Goal: Task Accomplishment & Management: Manage account settings

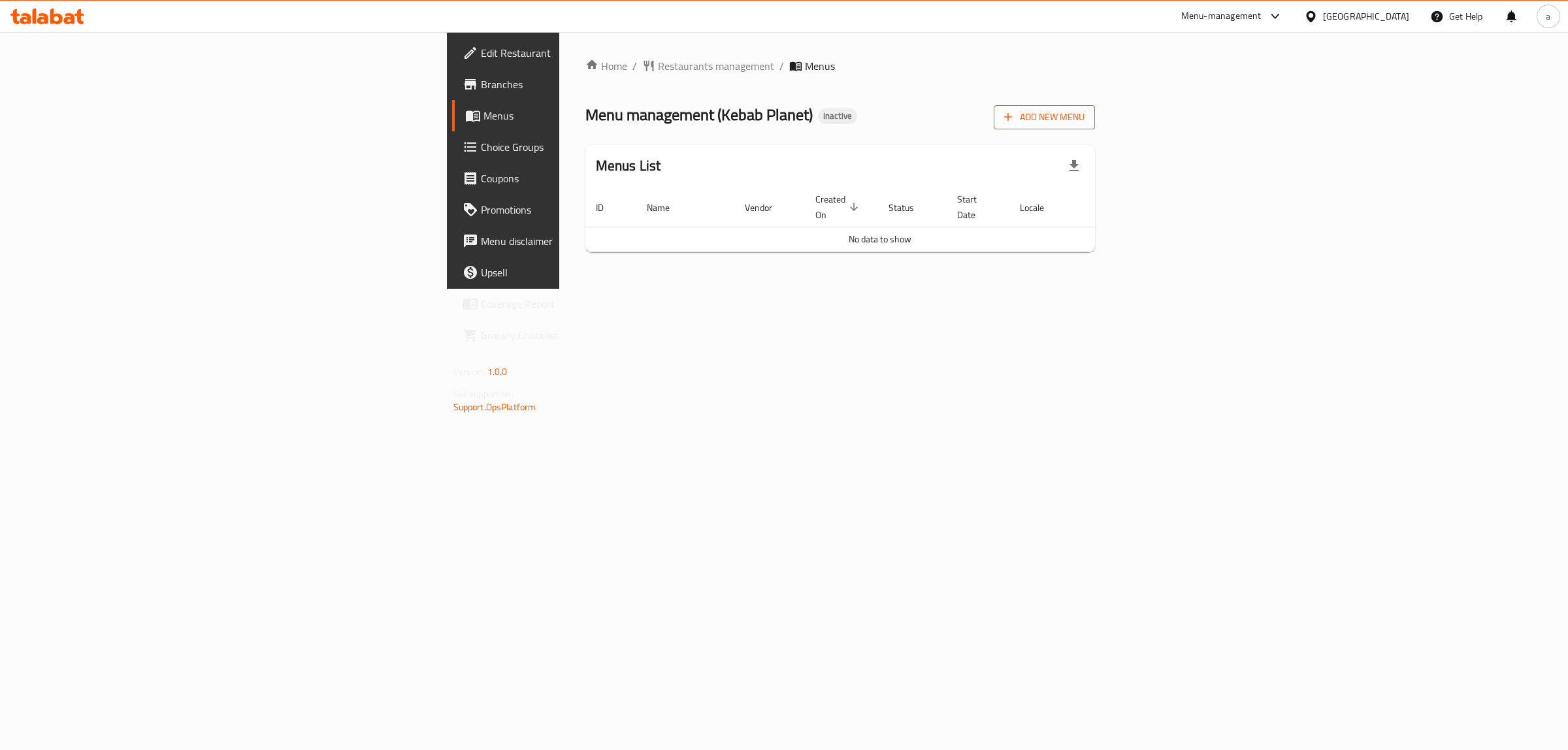
click at [1084, 113] on span "Add New Menu" at bounding box center [1044, 117] width 80 height 17
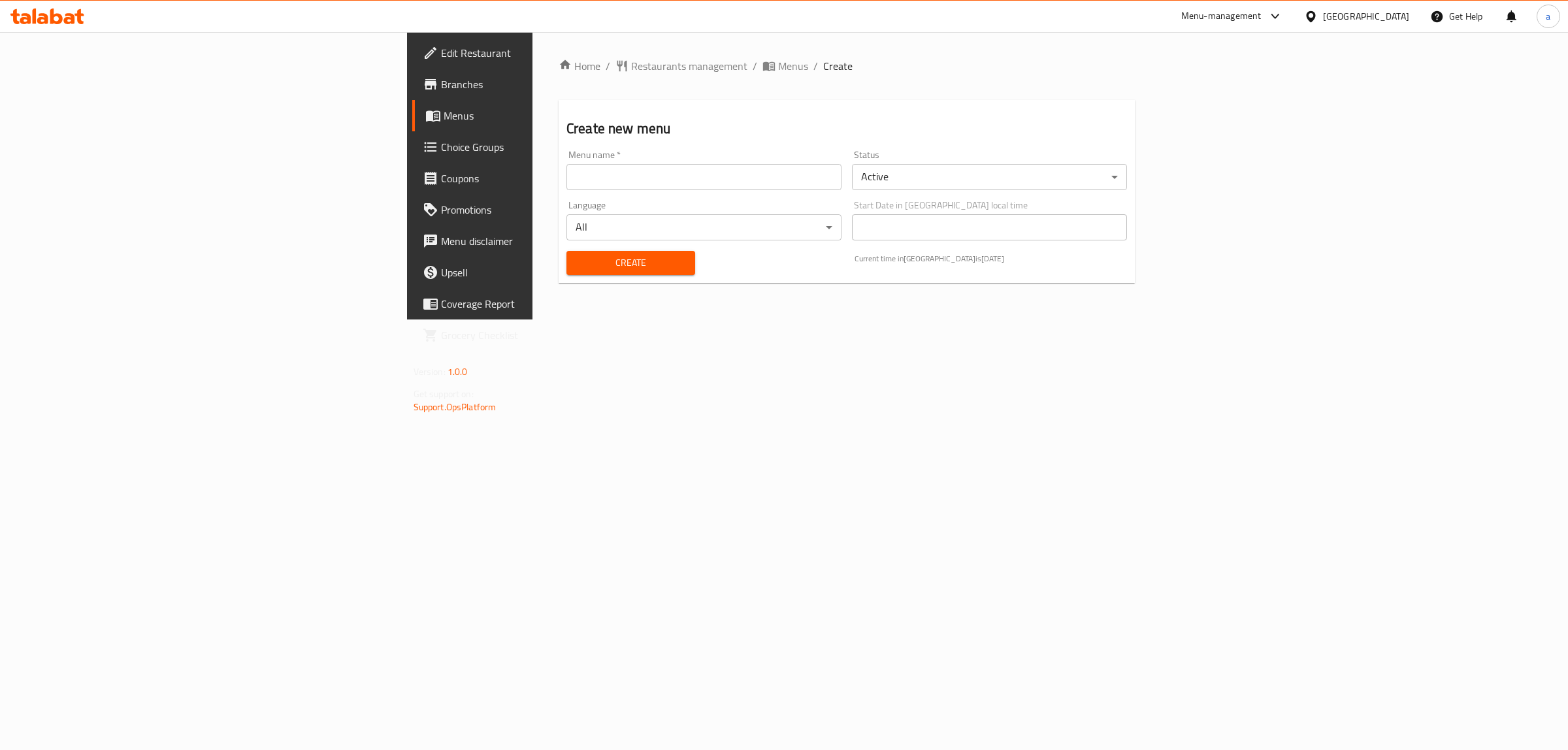
click at [665, 183] on input "text" at bounding box center [704, 176] width 275 height 26
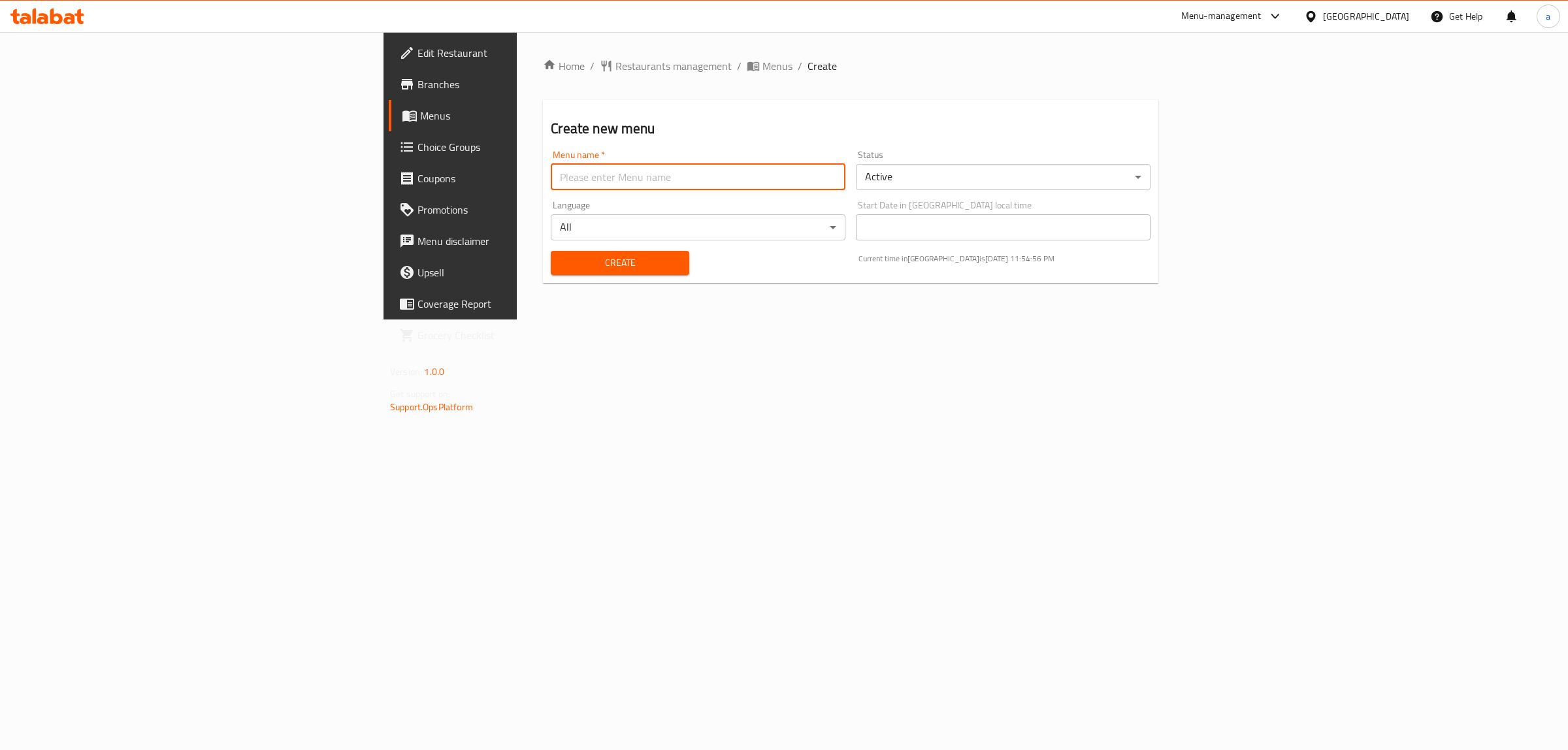
type input "Boda New menu"
click at [561, 255] on span "Create" at bounding box center [619, 263] width 117 height 17
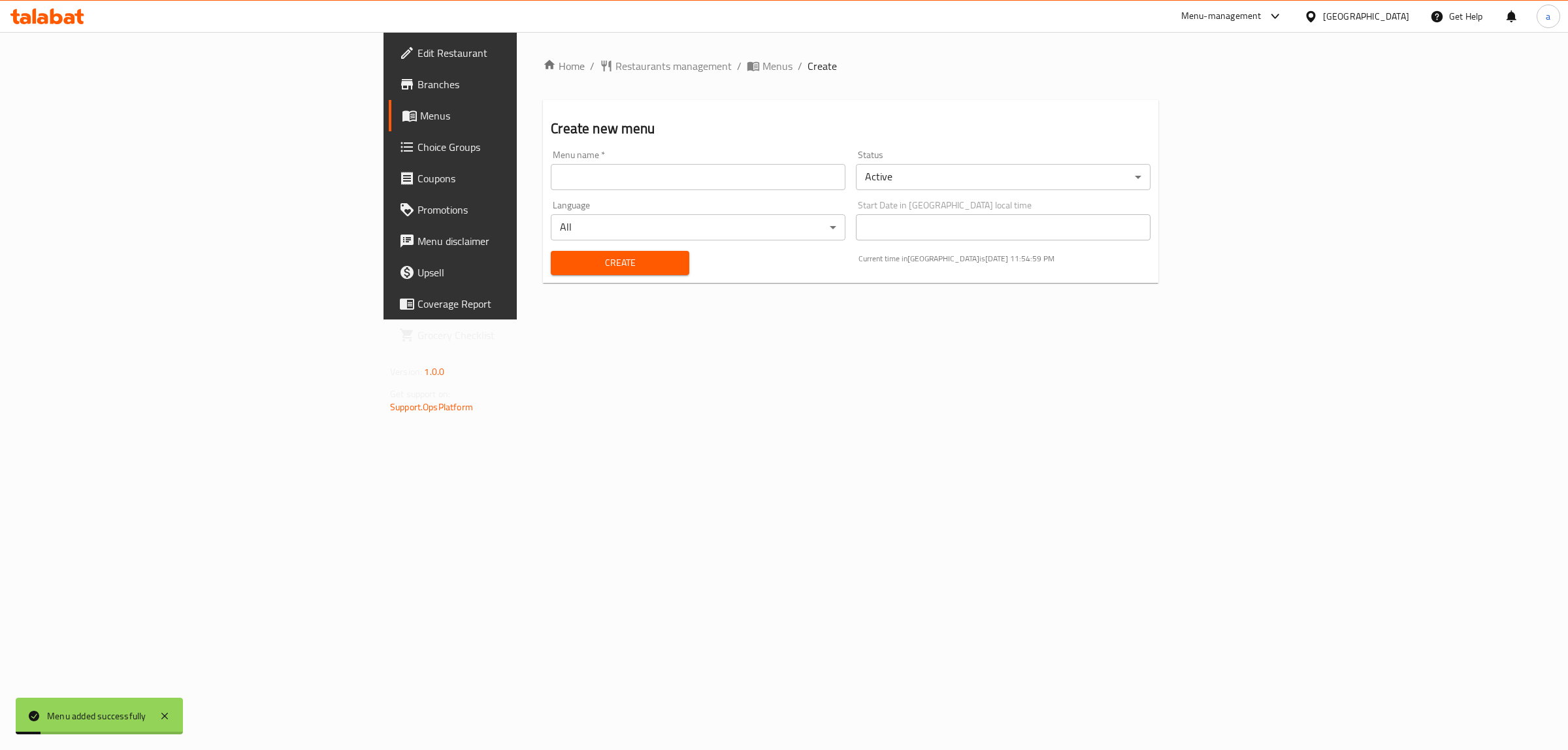
click at [420, 116] on span "Menus" at bounding box center [527, 116] width 215 height 16
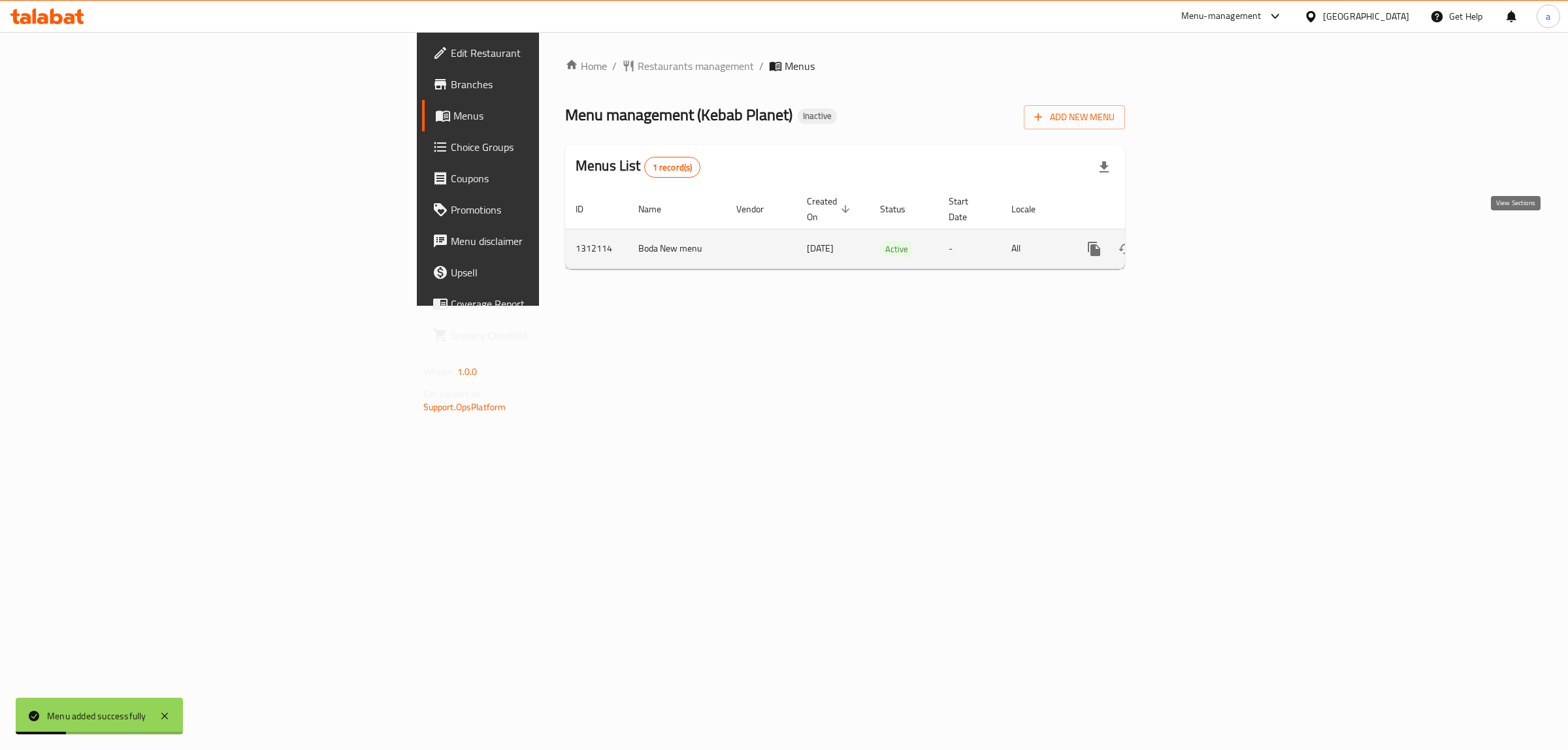
click at [1196, 241] on icon "enhanced table" at bounding box center [1188, 249] width 16 height 16
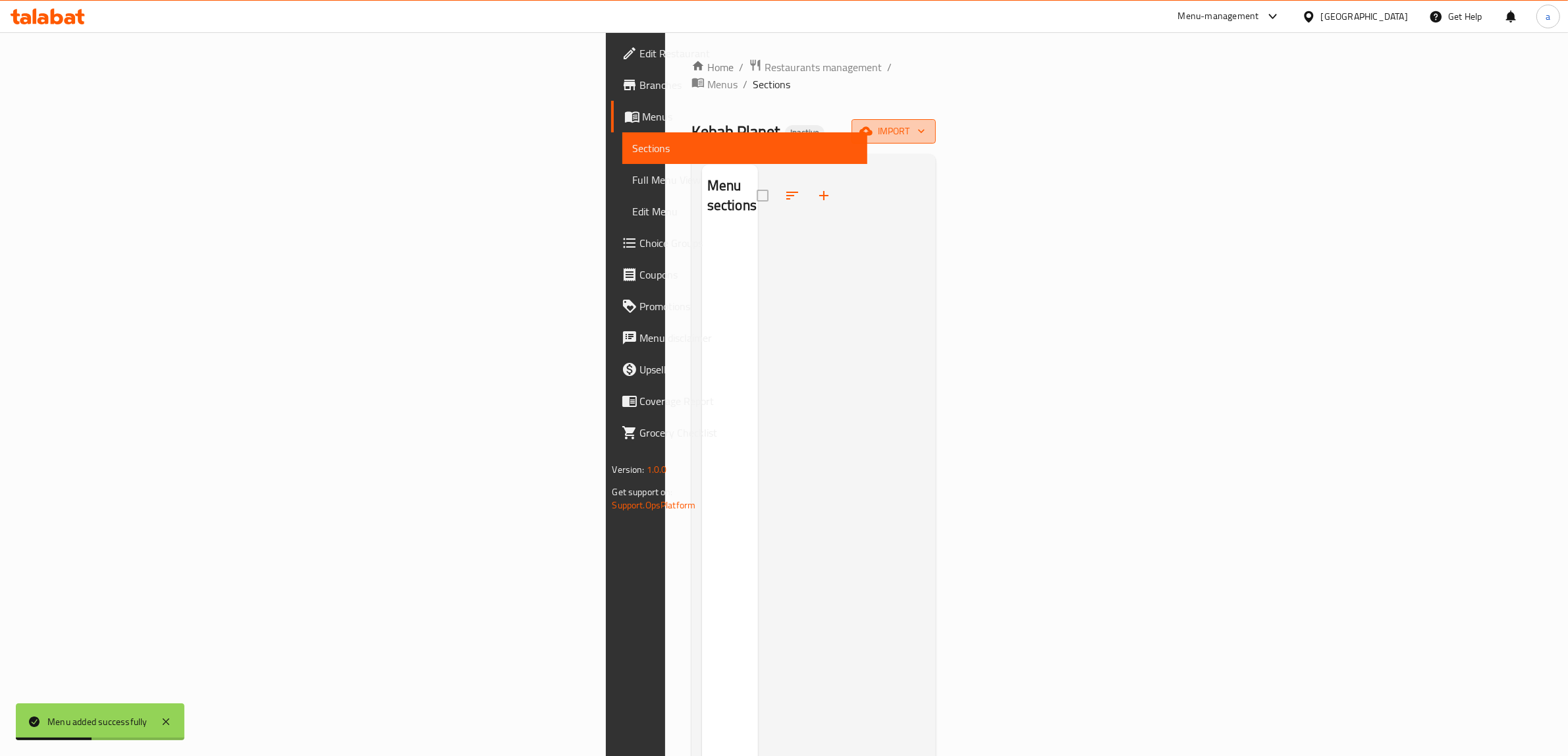
click at [926, 123] on span "import" at bounding box center [894, 131] width 63 height 17
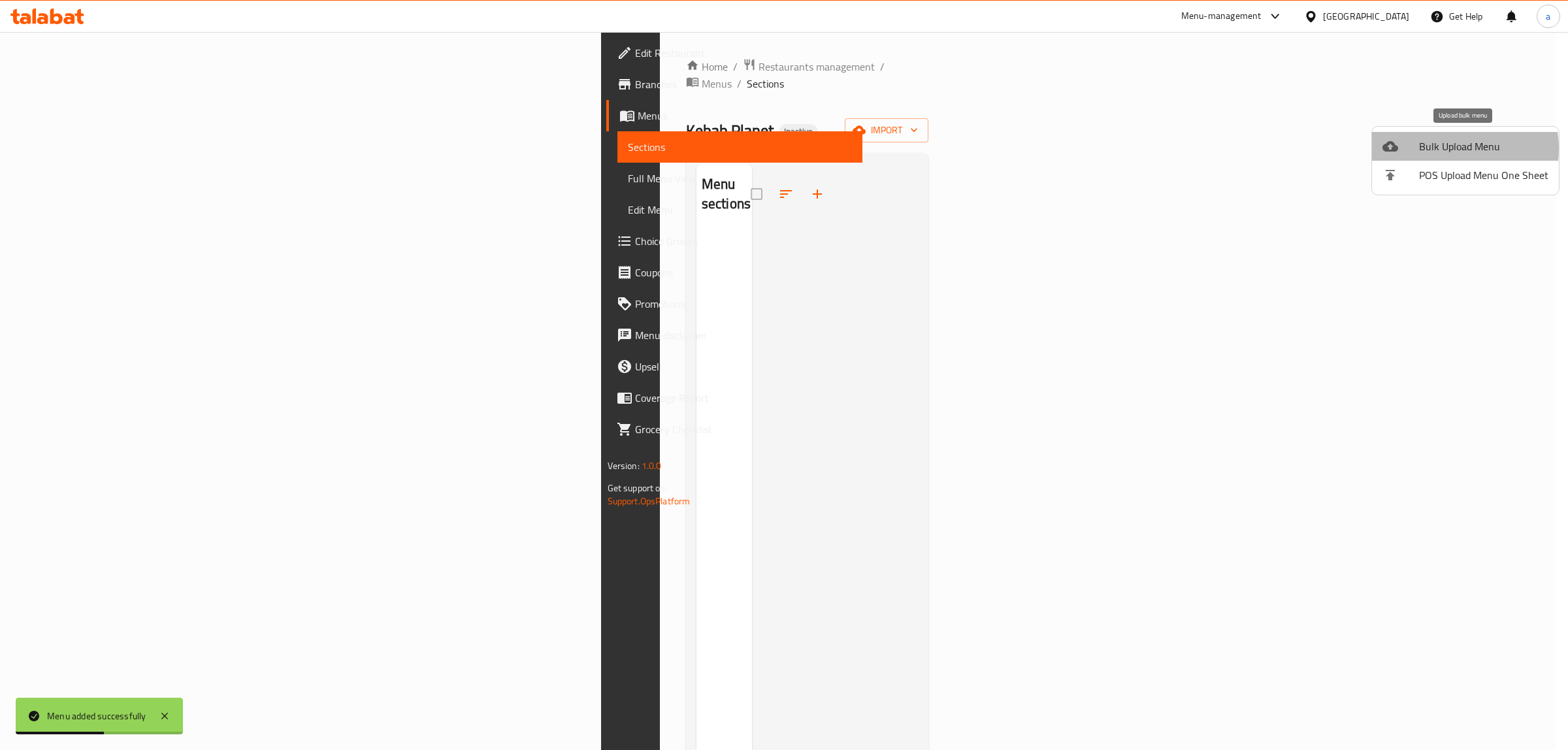
click at [1448, 148] on span "Bulk Upload Menu" at bounding box center [1483, 146] width 129 height 16
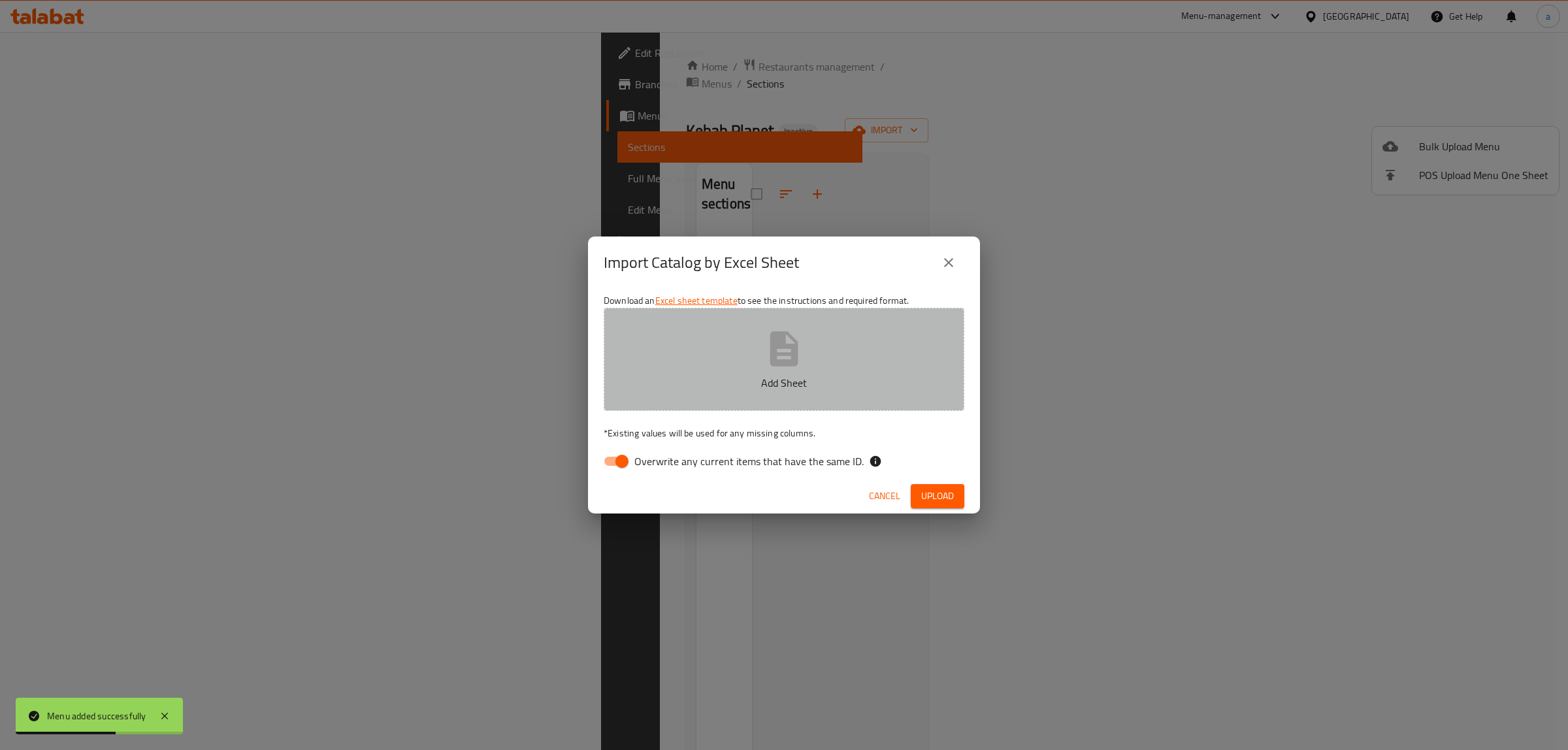
click at [629, 354] on button "Add Sheet" at bounding box center [784, 359] width 360 height 103
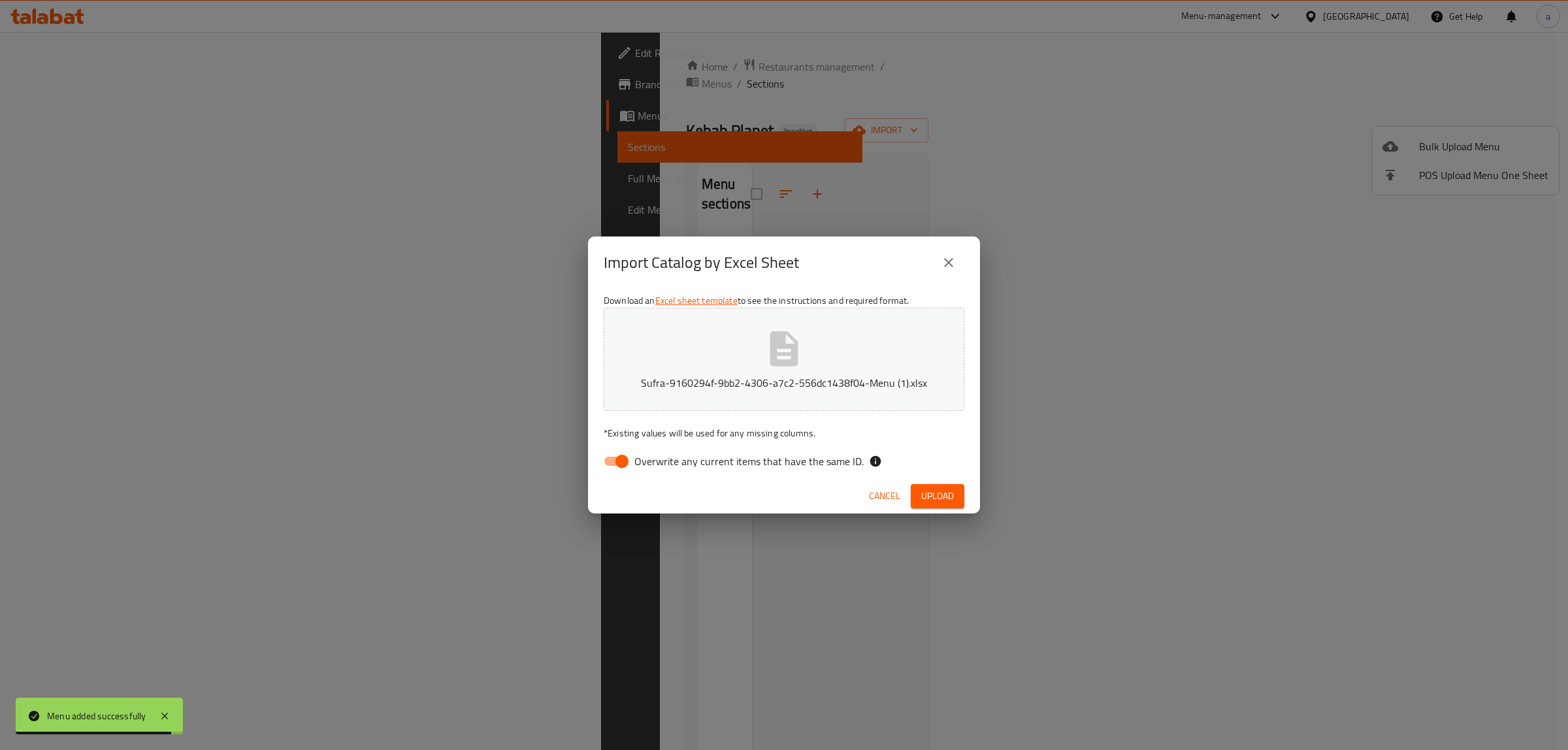
click at [621, 456] on input "Overwrite any current items that have the same ID." at bounding box center [622, 461] width 75 height 25
checkbox input "false"
click at [941, 492] on span "Upload" at bounding box center [938, 496] width 33 height 17
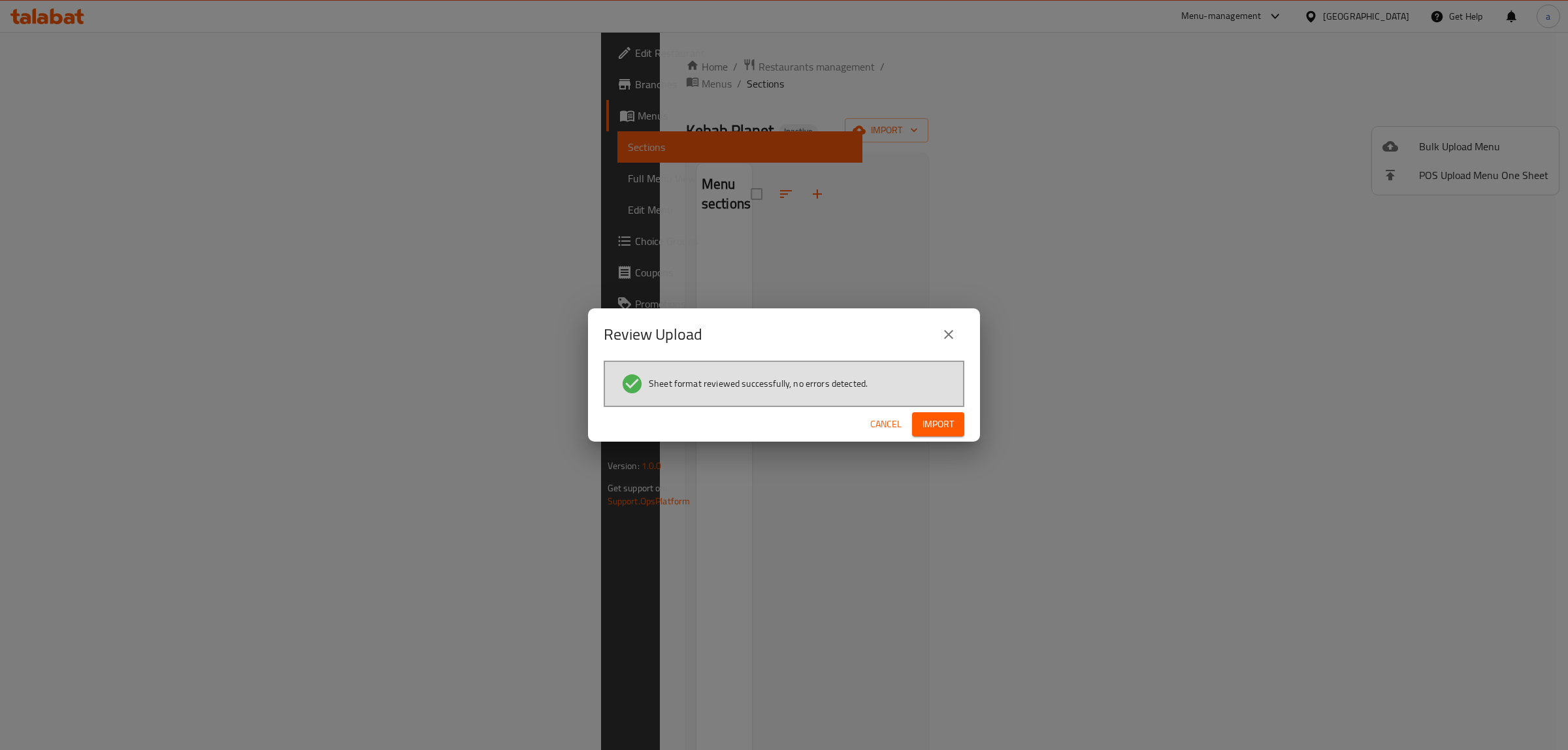
click at [935, 434] on button "Import" at bounding box center [938, 424] width 52 height 24
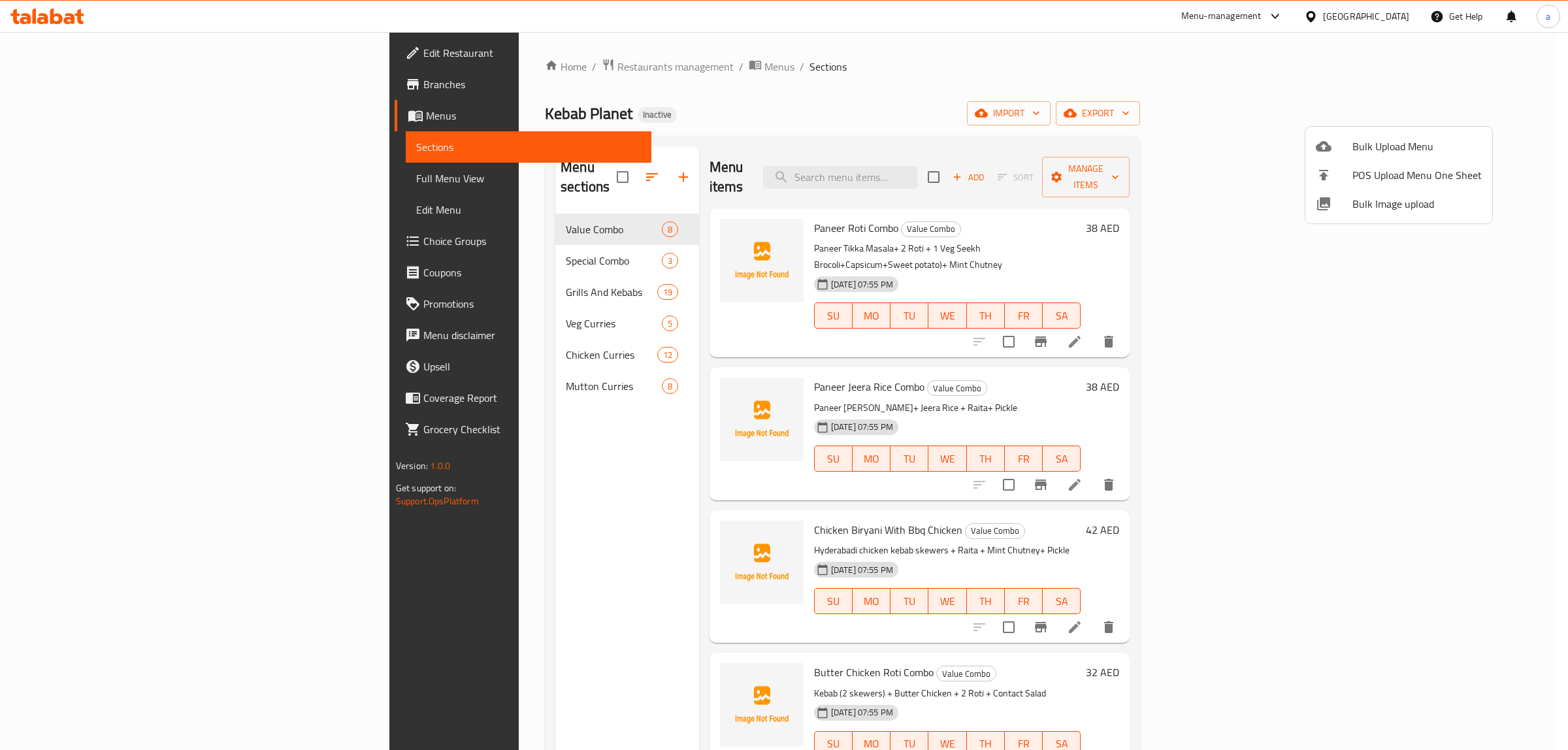
click at [141, 173] on div at bounding box center [784, 375] width 1568 height 750
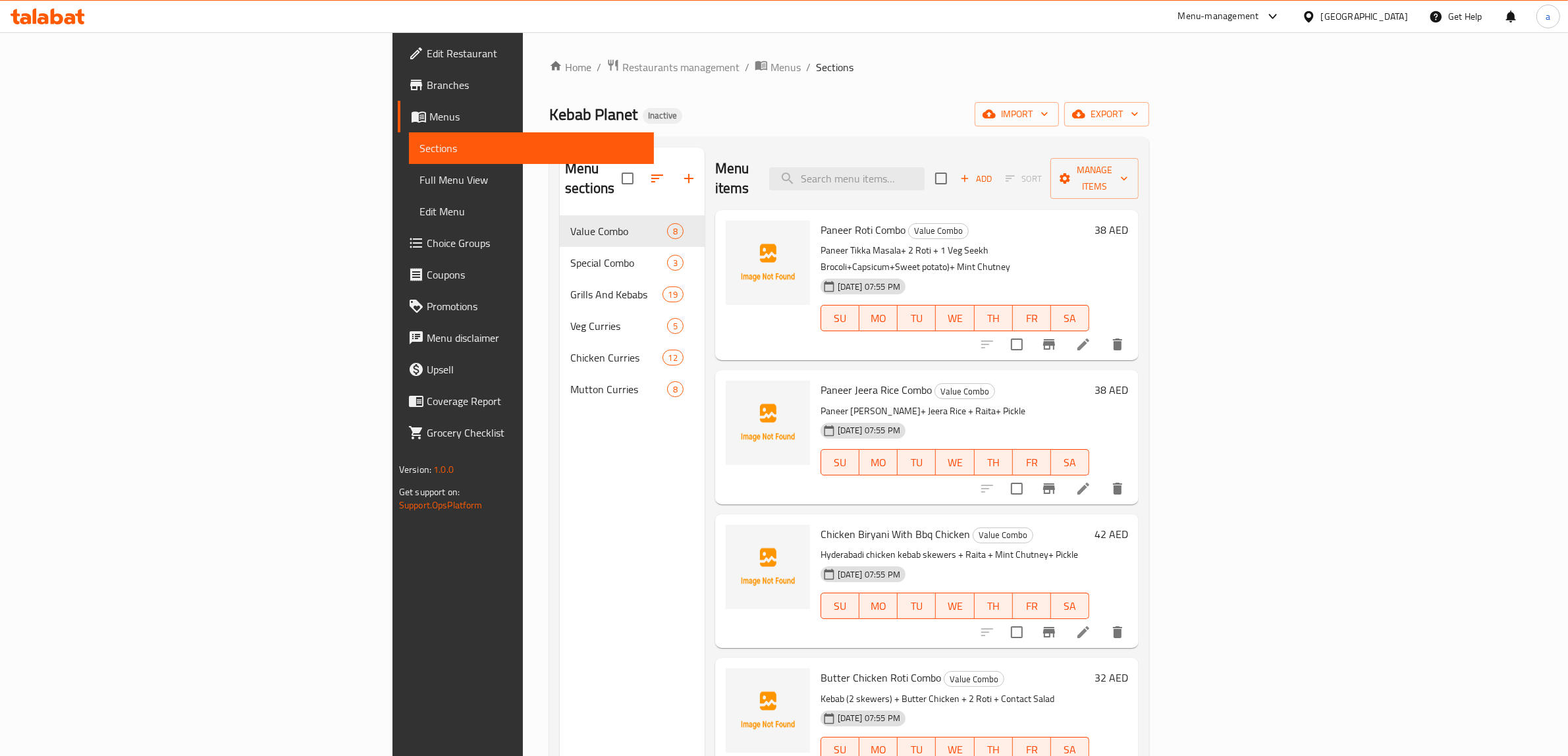
click at [420, 181] on span "Full Menu View" at bounding box center [531, 180] width 224 height 16
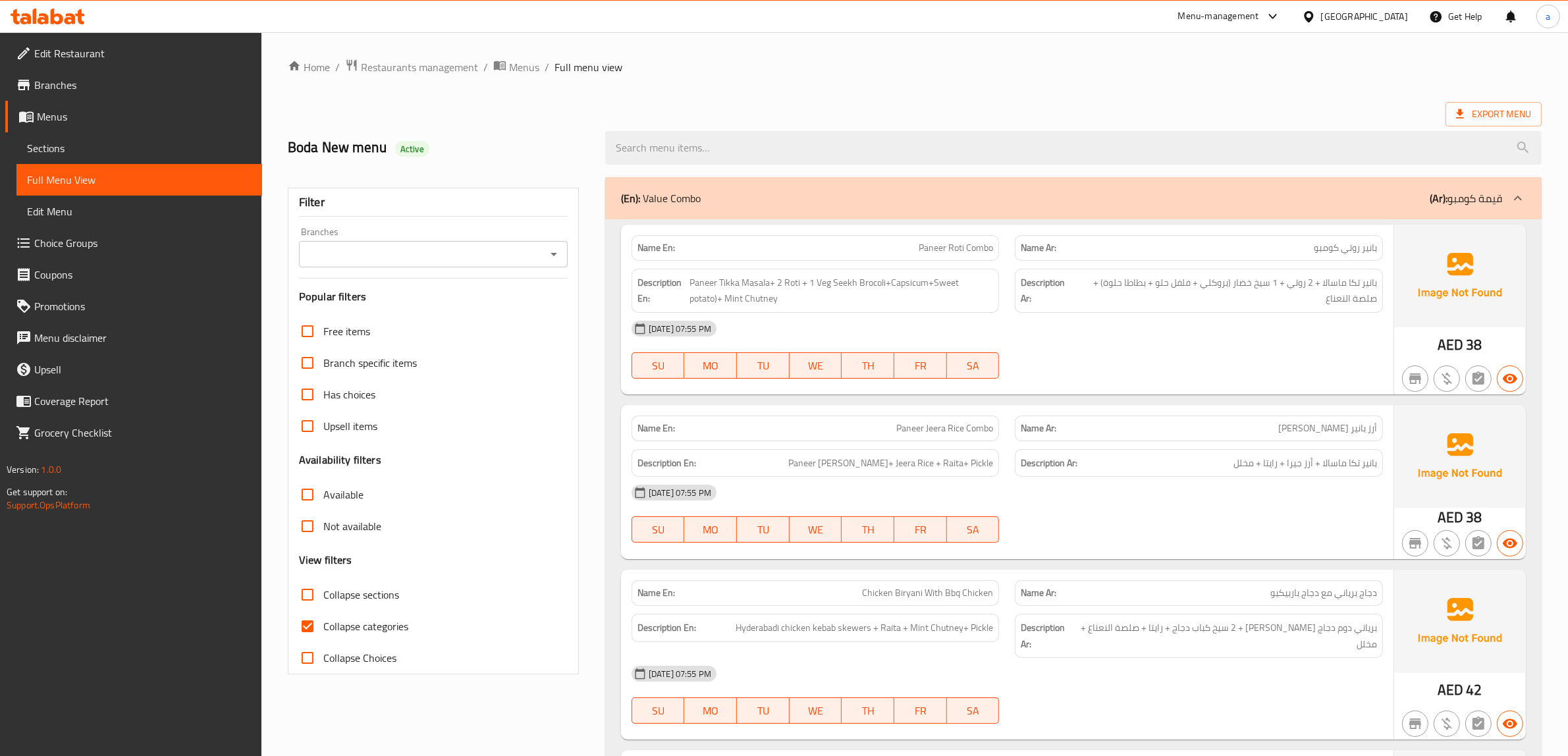
click at [364, 624] on span "Collapse categories" at bounding box center [366, 627] width 85 height 16
click at [324, 624] on input "Collapse categories" at bounding box center [308, 627] width 32 height 32
checkbox input "false"
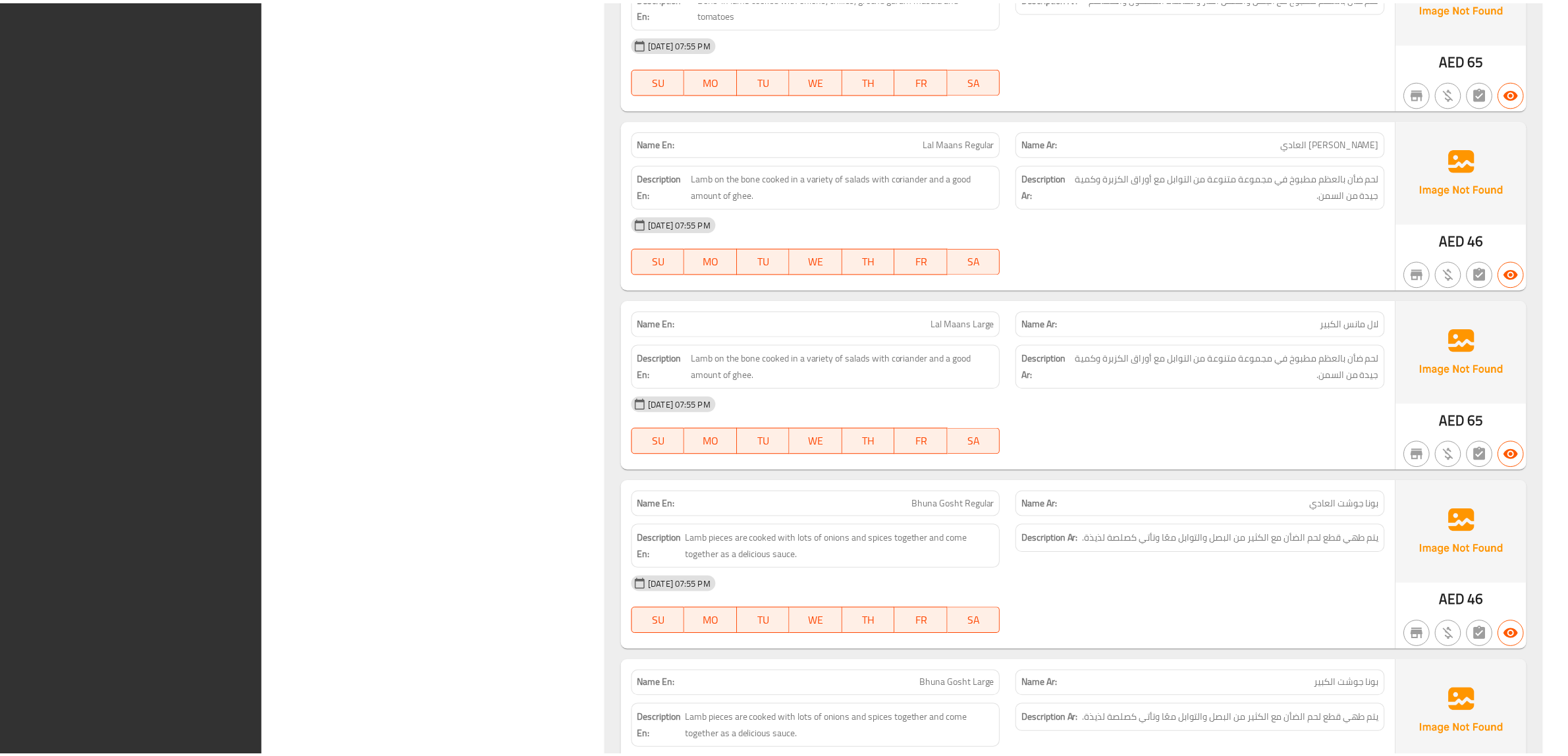
scroll to position [9780, 0]
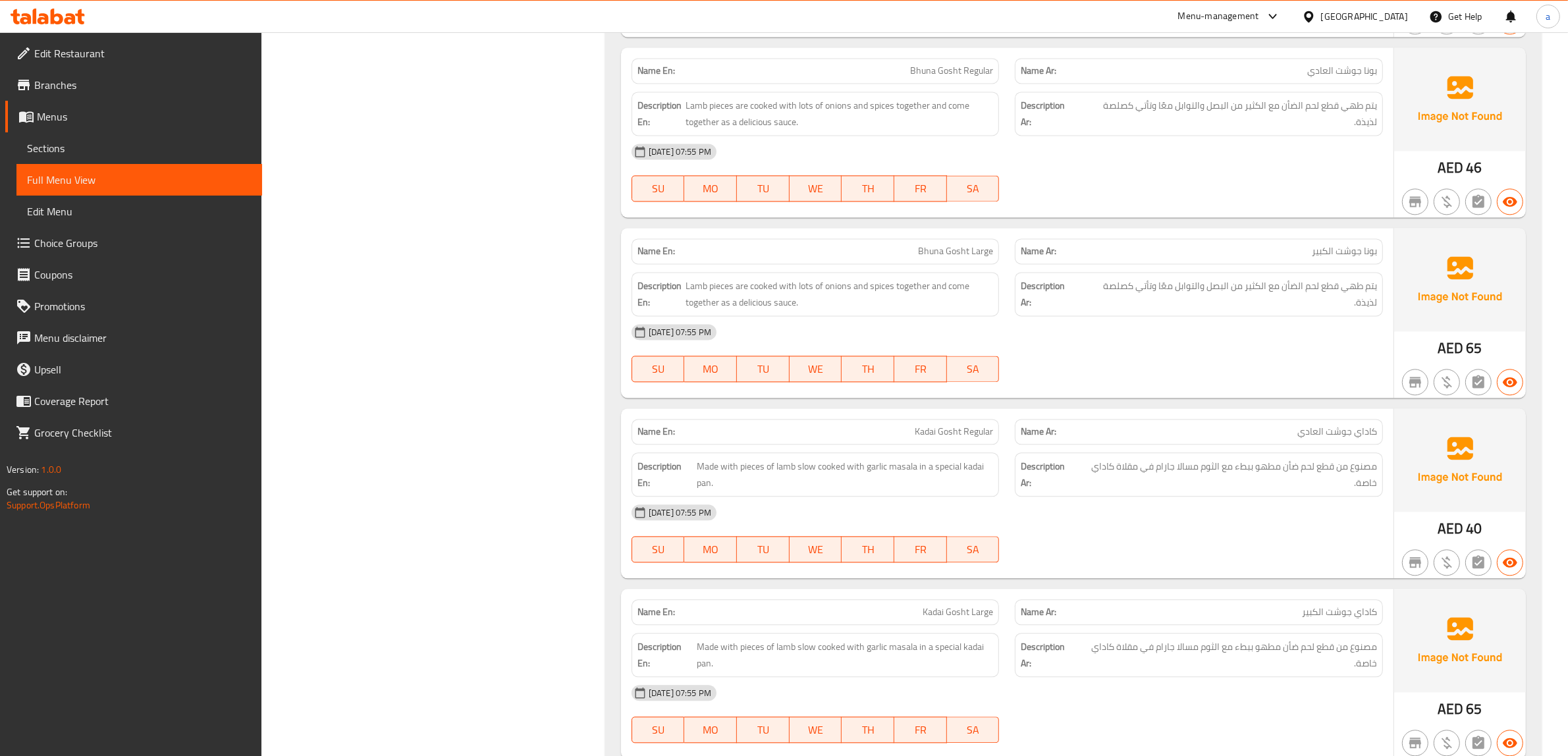
click at [99, 87] on span "Branches" at bounding box center [143, 85] width 217 height 16
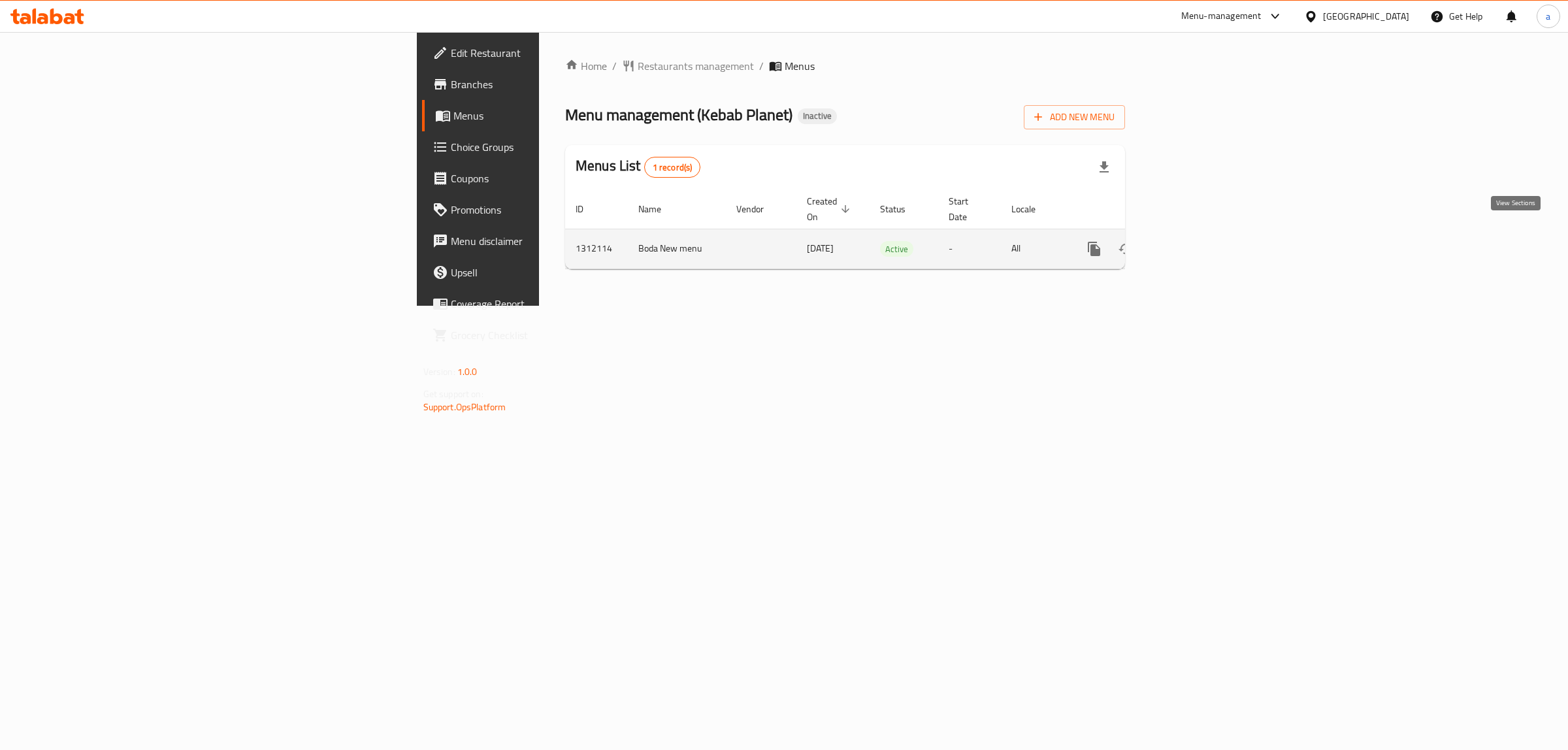
click at [1196, 241] on icon "enhanced table" at bounding box center [1188, 249] width 16 height 16
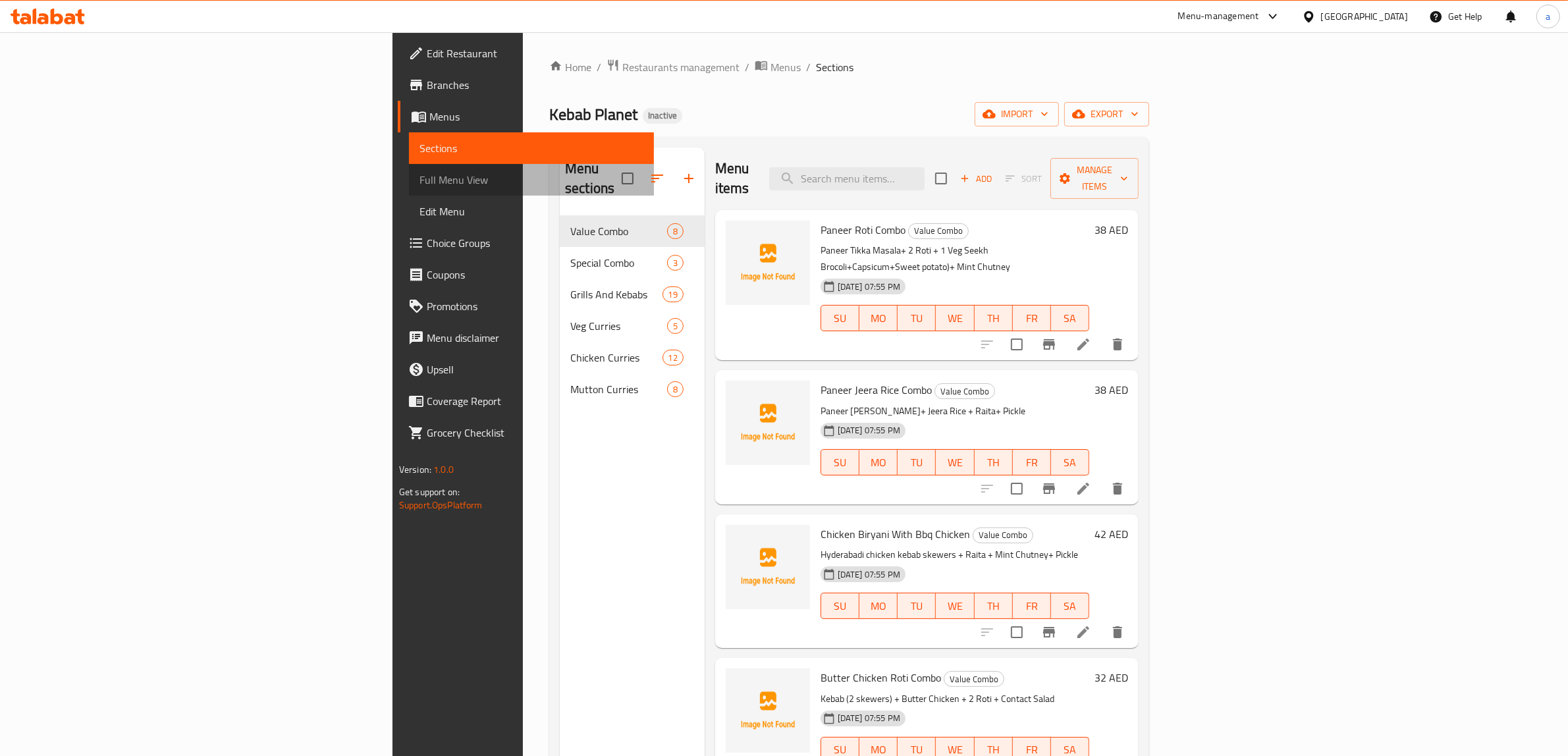
click at [420, 179] on span "Full Menu View" at bounding box center [531, 180] width 224 height 16
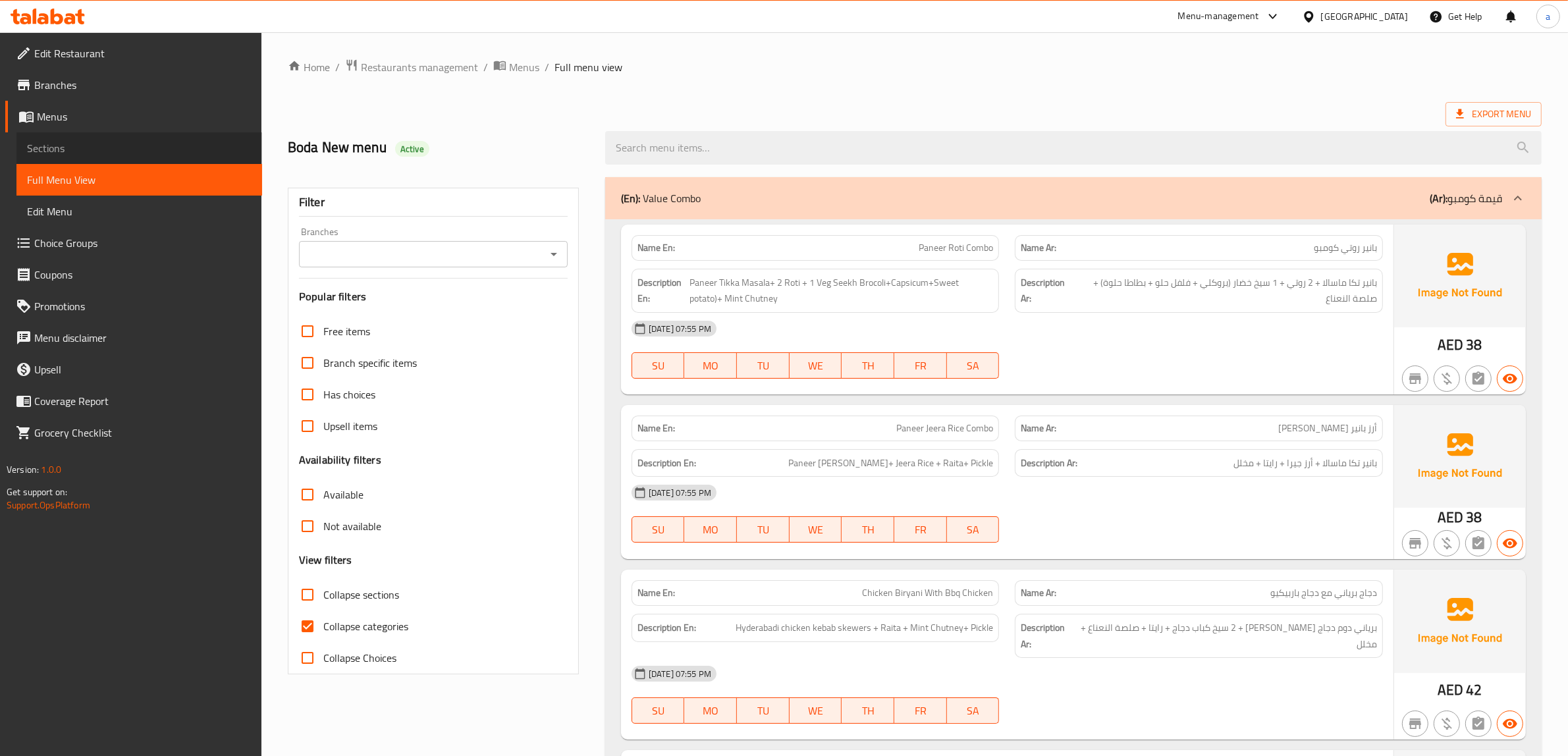
click at [159, 153] on span "Sections" at bounding box center [139, 148] width 224 height 16
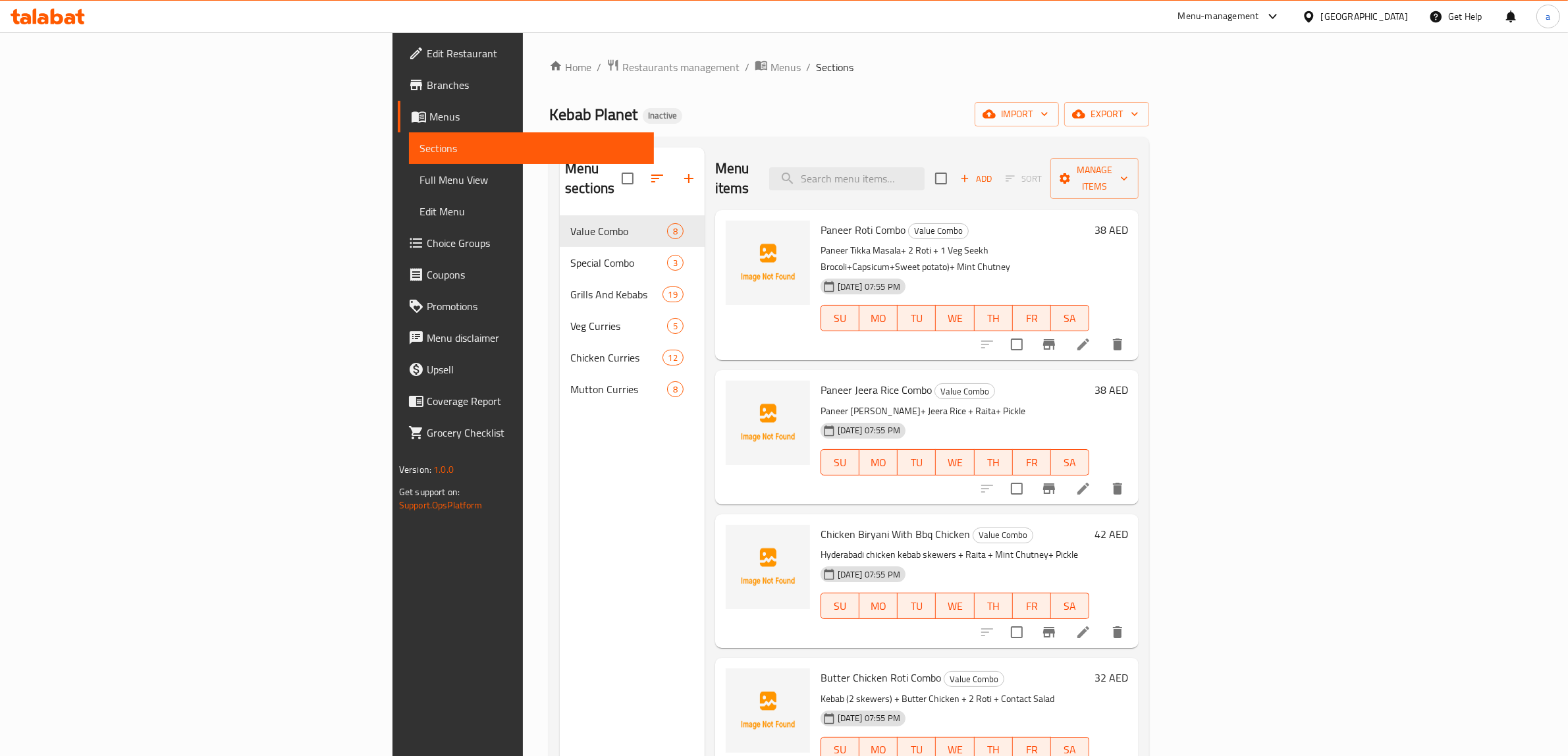
click at [1102, 332] on li at bounding box center [1083, 344] width 36 height 24
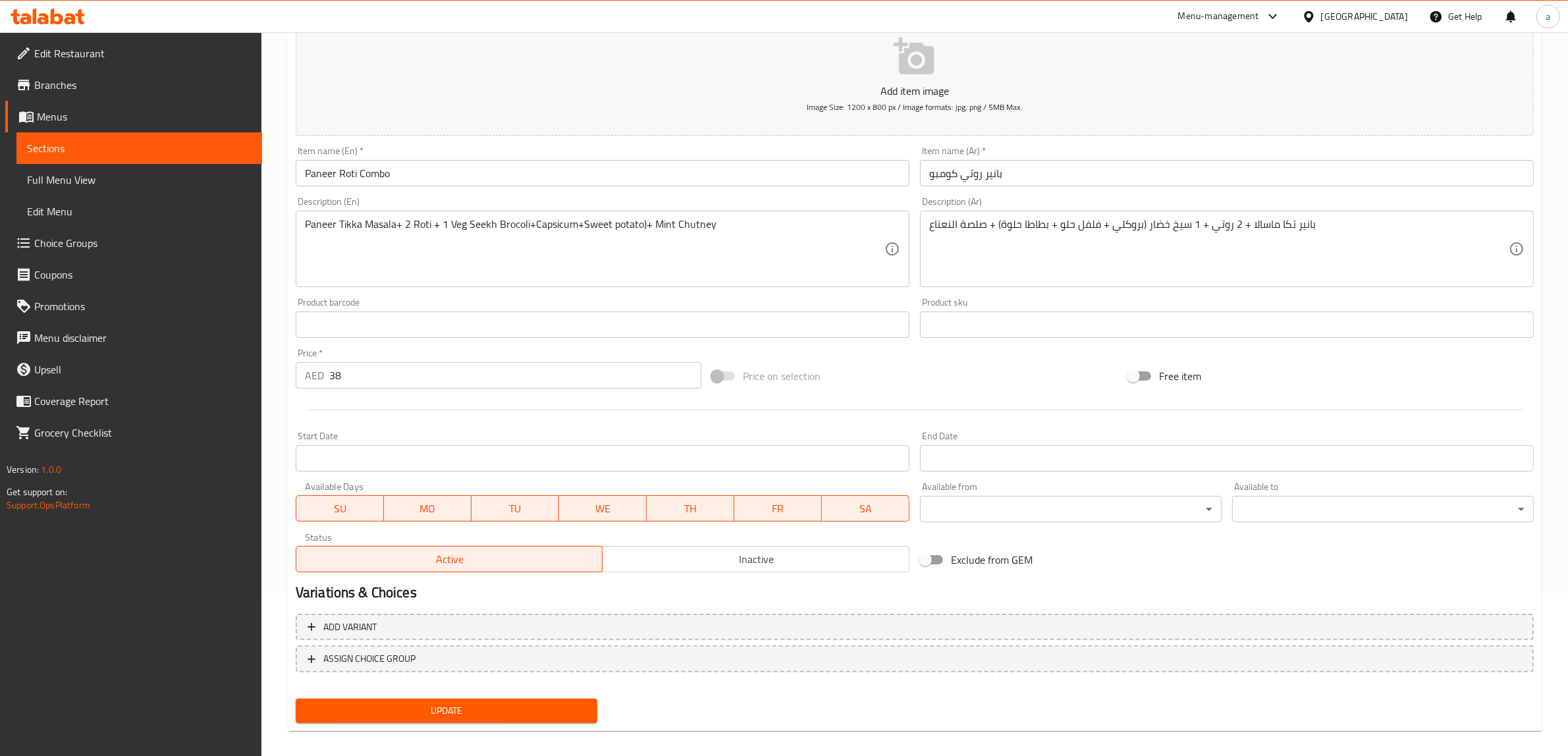
scroll to position [172, 0]
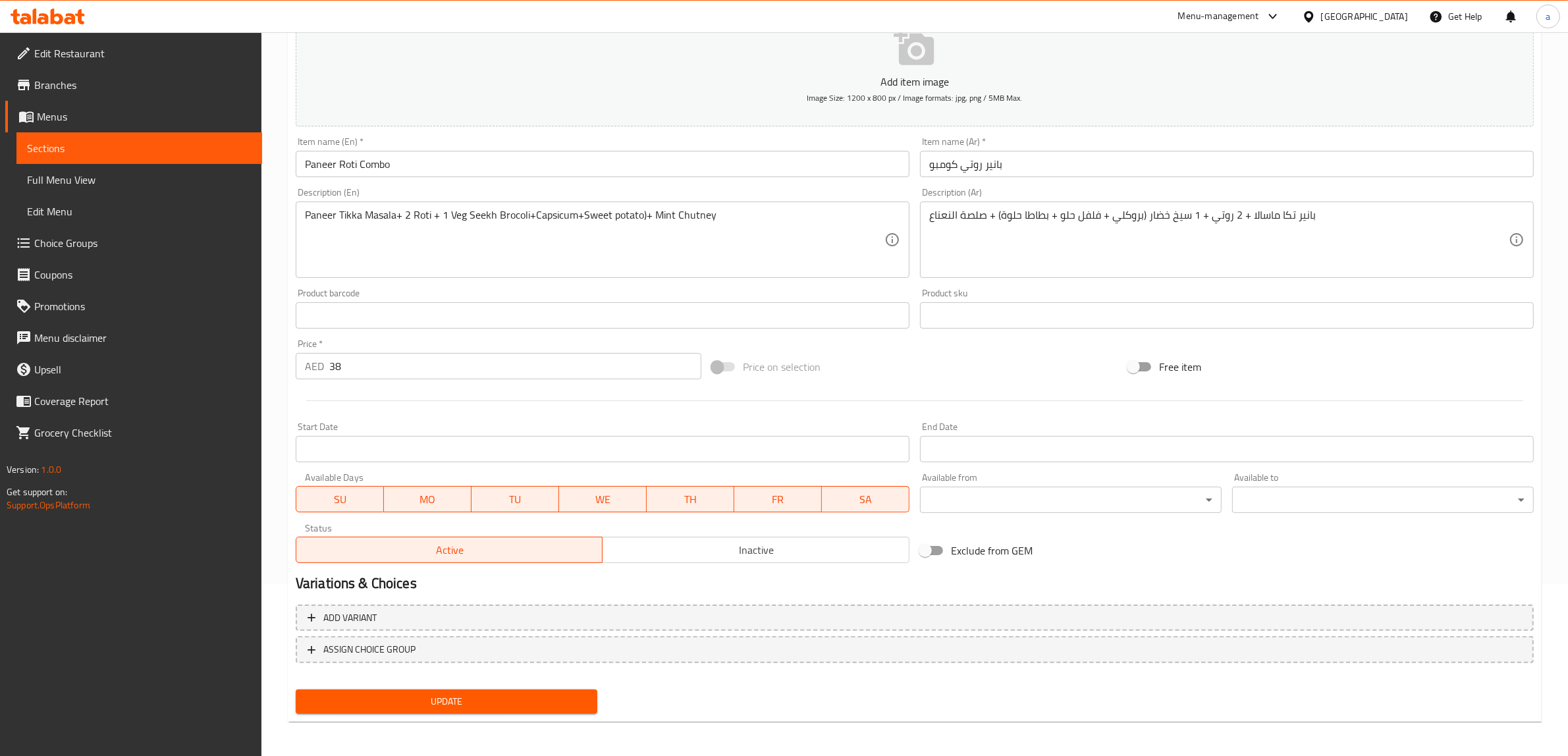
click at [776, 204] on div "Paneer Tikka Masala+ 2 Roti + 1 Veg Seekh Brocoli+Capsicum+Sweet potato)+ Mint …" at bounding box center [603, 240] width 614 height 76
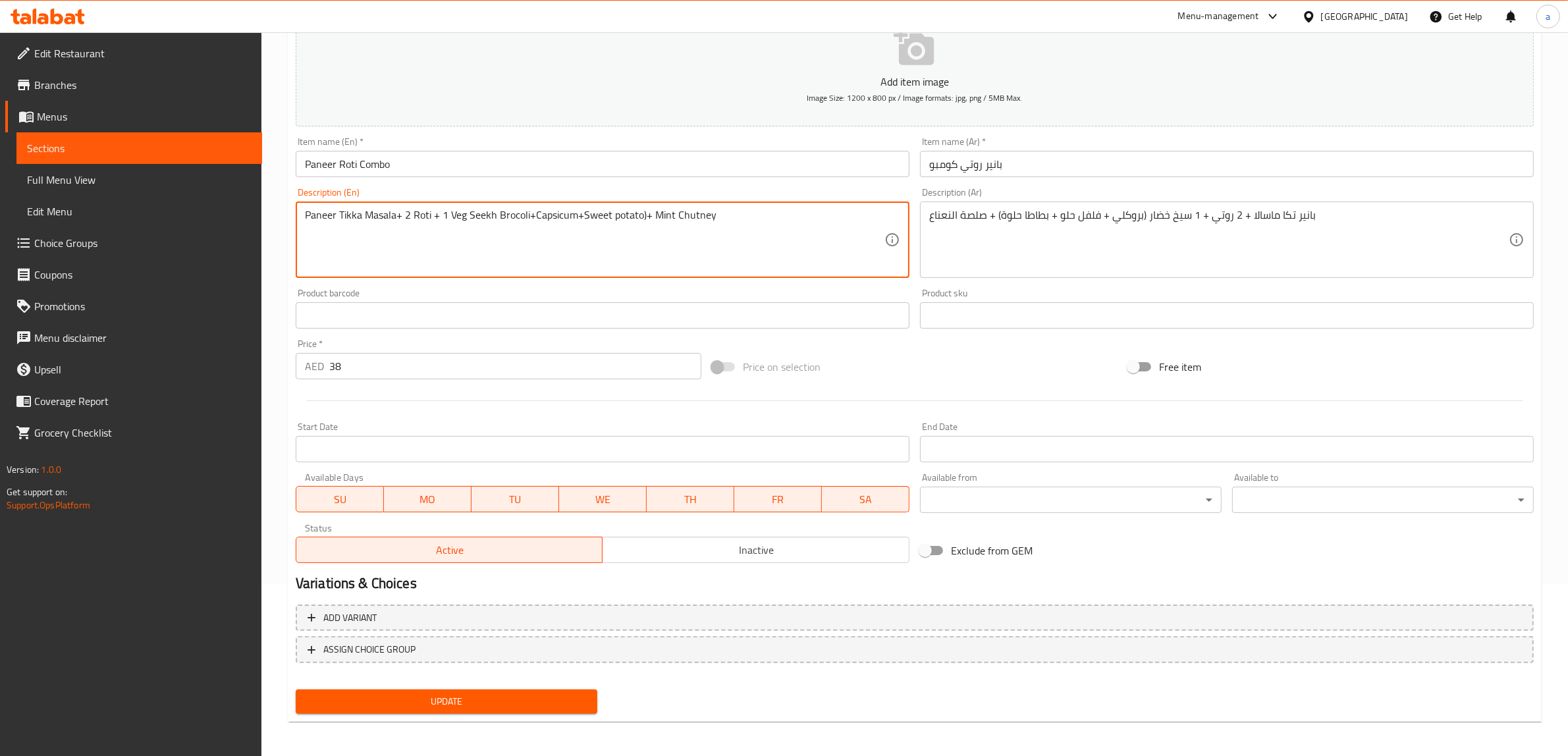
click at [776, 204] on div "Paneer Tikka Masala+ 2 Roti + 1 Veg Seekh Brocoli+Capsicum+Sweet potato)+ Mint …" at bounding box center [603, 240] width 614 height 76
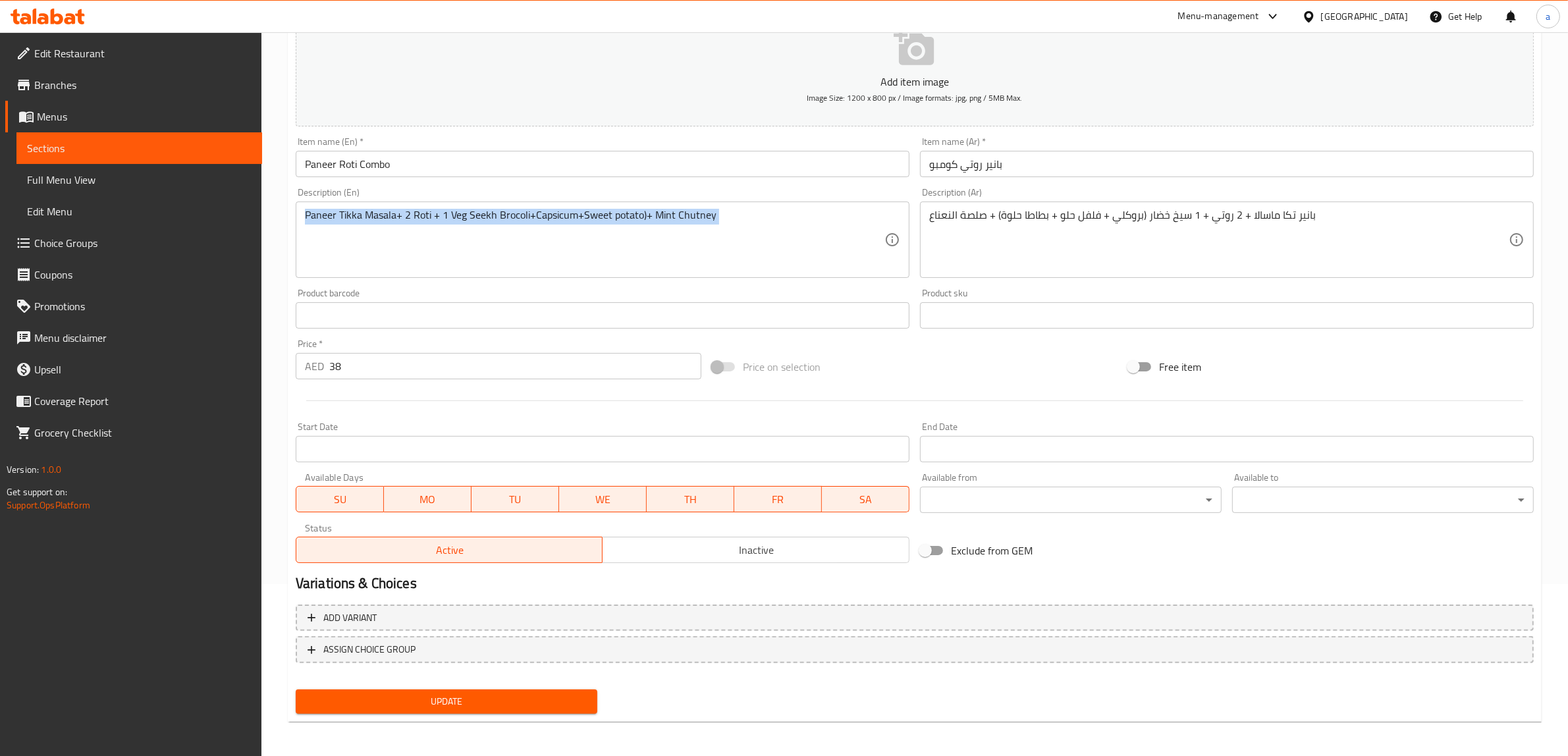
click at [776, 204] on div "Paneer Tikka Masala+ 2 Roti + 1 Veg Seekh Brocoli+Capsicum+Sweet potato)+ Mint …" at bounding box center [603, 240] width 614 height 76
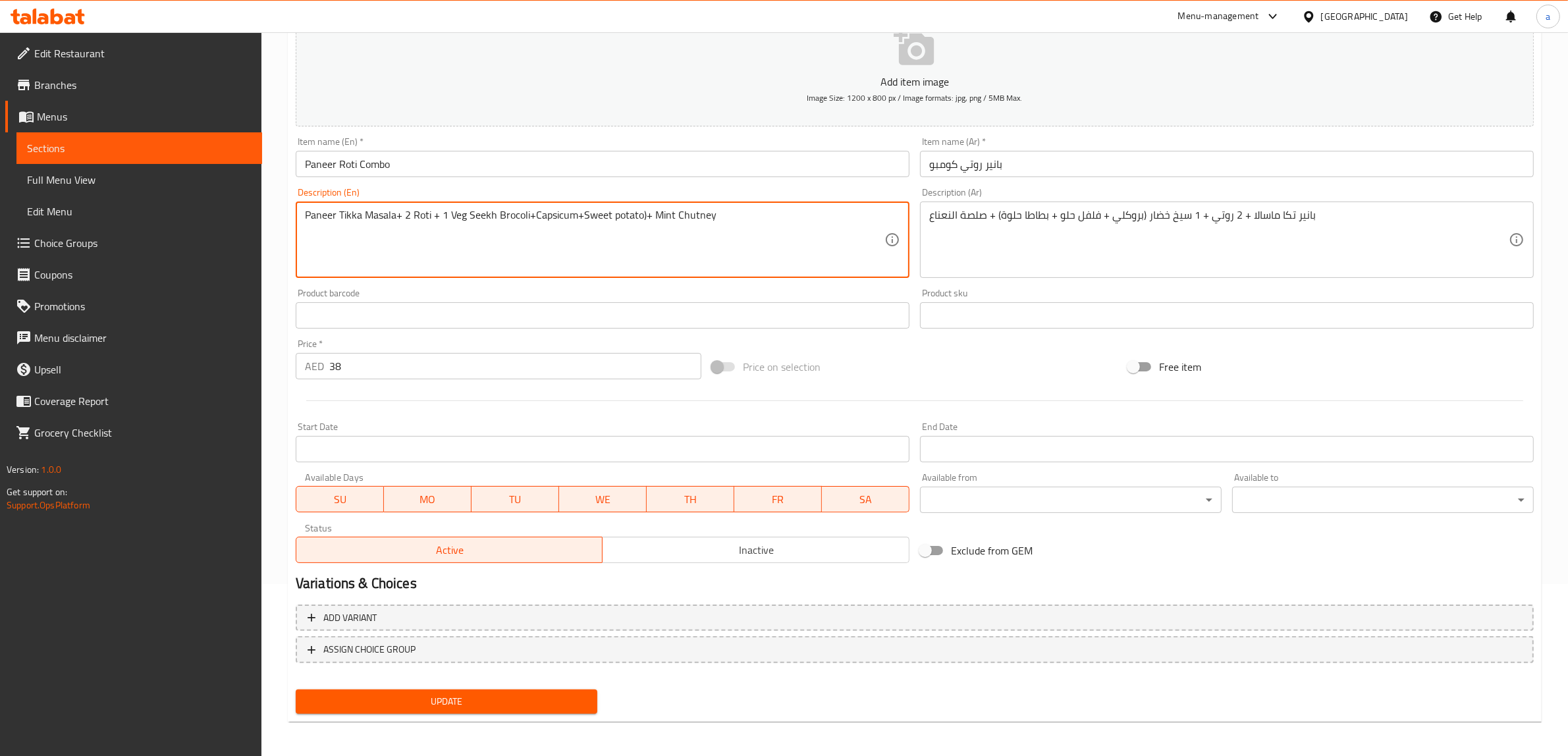
click at [774, 212] on textarea "Paneer Tikka Masala+ 2 Roti + 1 Veg Seekh Brocoli+Capsicum+Sweet potato)+ Mint …" at bounding box center [594, 240] width 580 height 63
paste textarea "+ 2 Roti + 1 skewer of Veg Grill (Corn on the cob+"
type textarea "Paneer Tikka Masala + 2 Roti + 1 skewer of Veg Grill (Corn on the cob+ Brocoli+…"
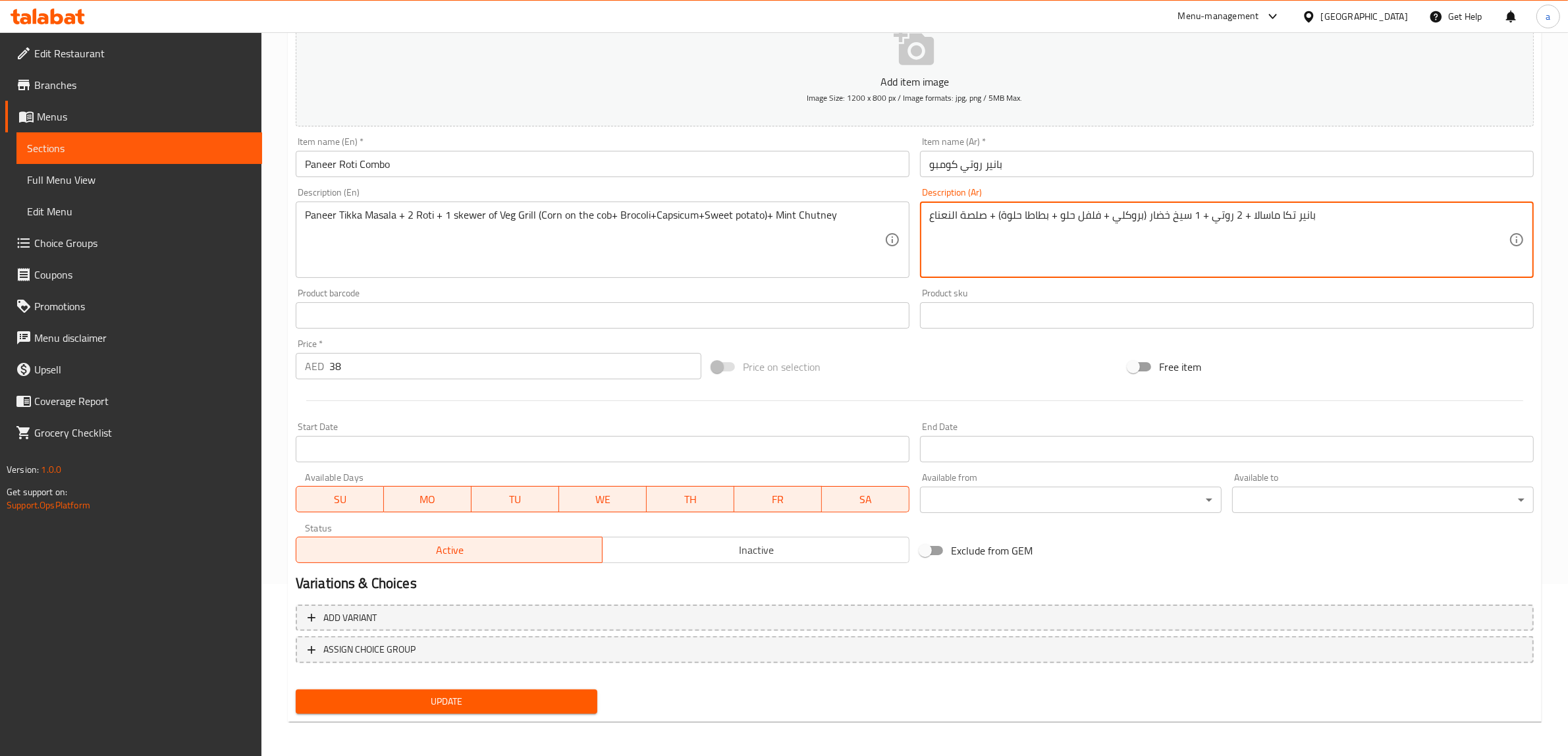
click at [1118, 249] on textarea "بانير تكا ماسالا + 2 روتي + 1 سيخ خضار (بروكلي + فلفل حلو + بطاطا حلوة) + صلصة …" at bounding box center [1219, 240] width 580 height 63
paste textarea "كا ماسالا + 2 روتي + 1 سيخ من الخضار المشوية (ذرة على الكوز، بروكلي، فلفل حلو،"
type textarea "بانير تيكا ماسالا + 2 روتي + 1 سيخ من الخضار المشوية (ذرة على الكوز، بروكلي، فل…"
click at [508, 700] on span "Update" at bounding box center [447, 701] width 281 height 17
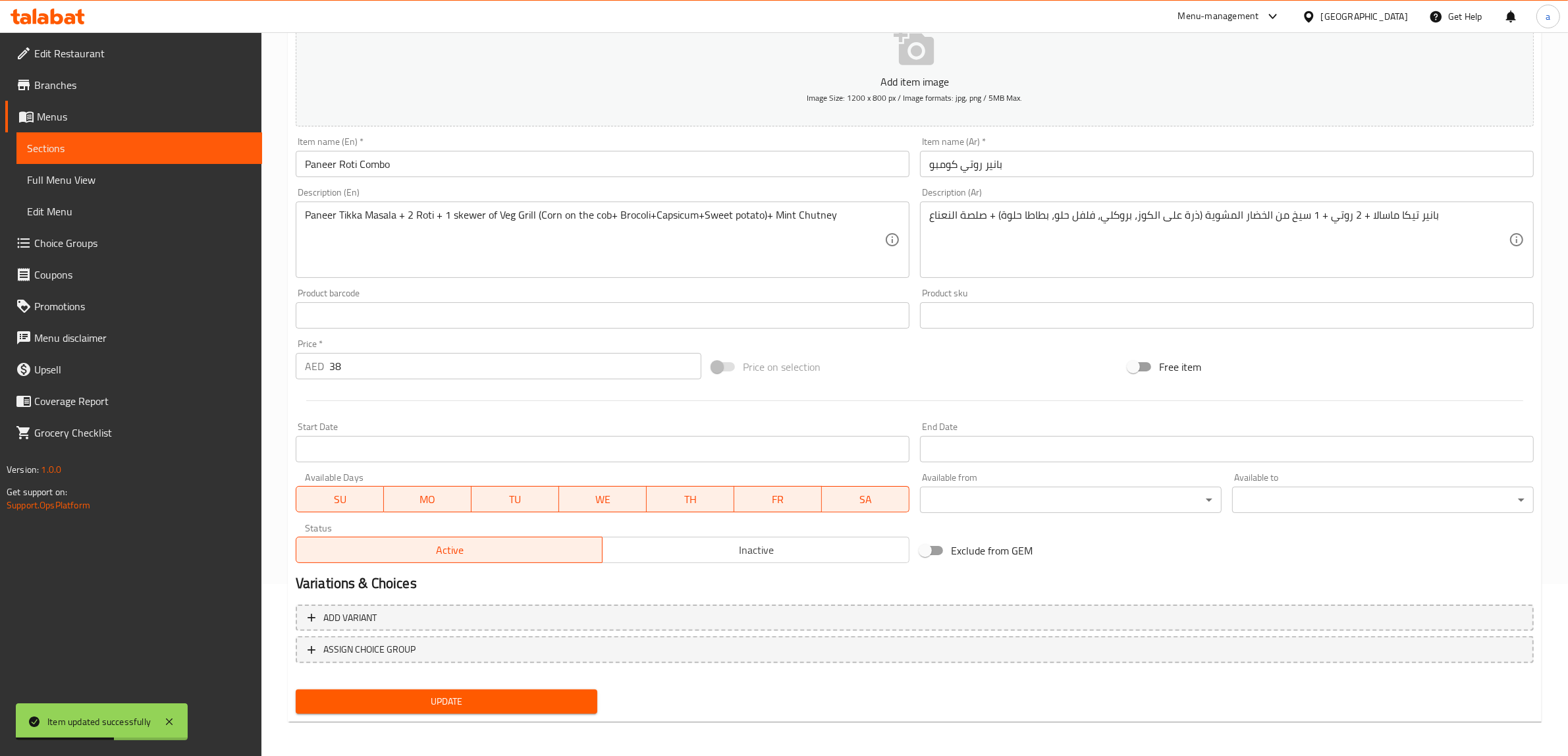
click at [76, 150] on span "Sections" at bounding box center [139, 148] width 224 height 16
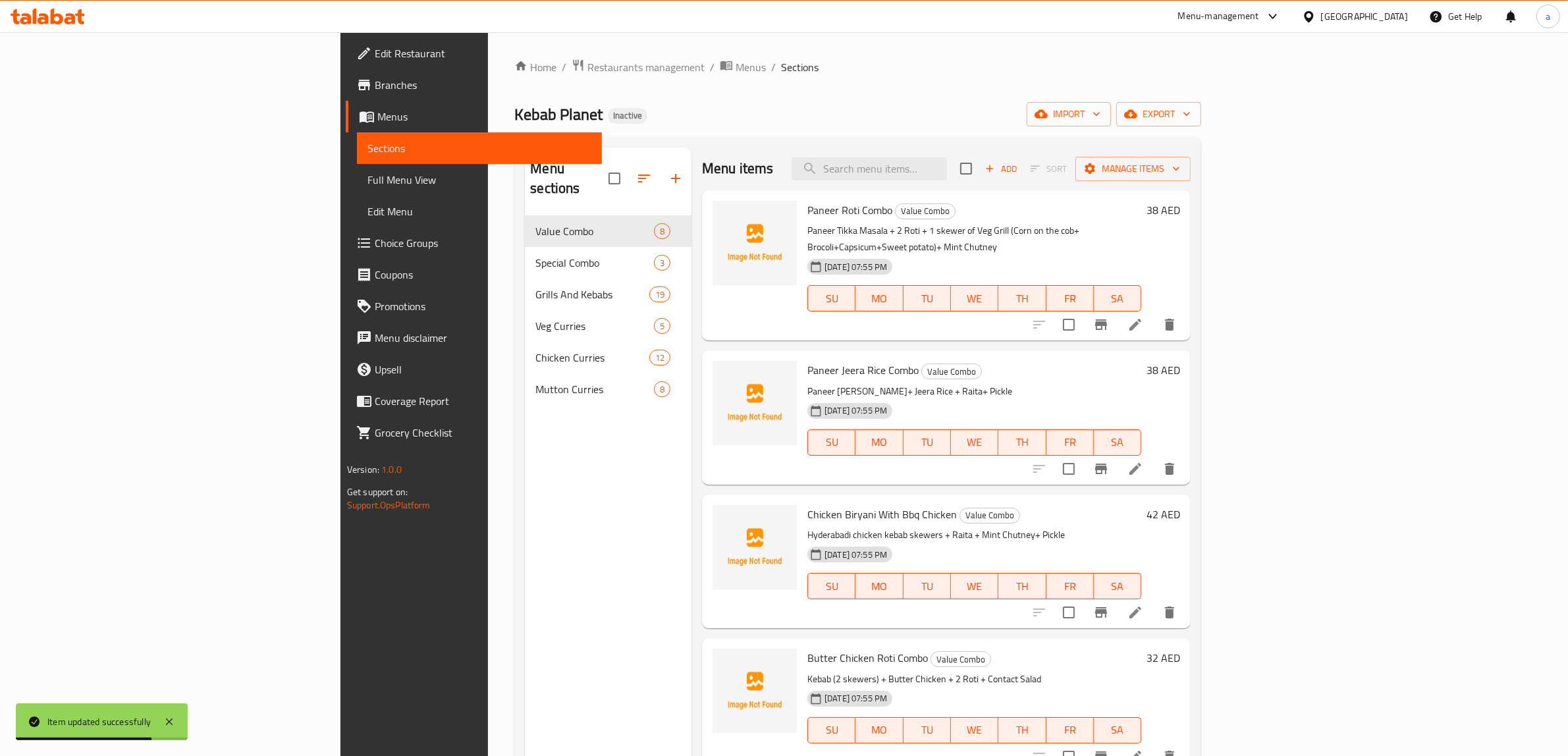
click at [1154, 462] on li at bounding box center [1135, 469] width 36 height 24
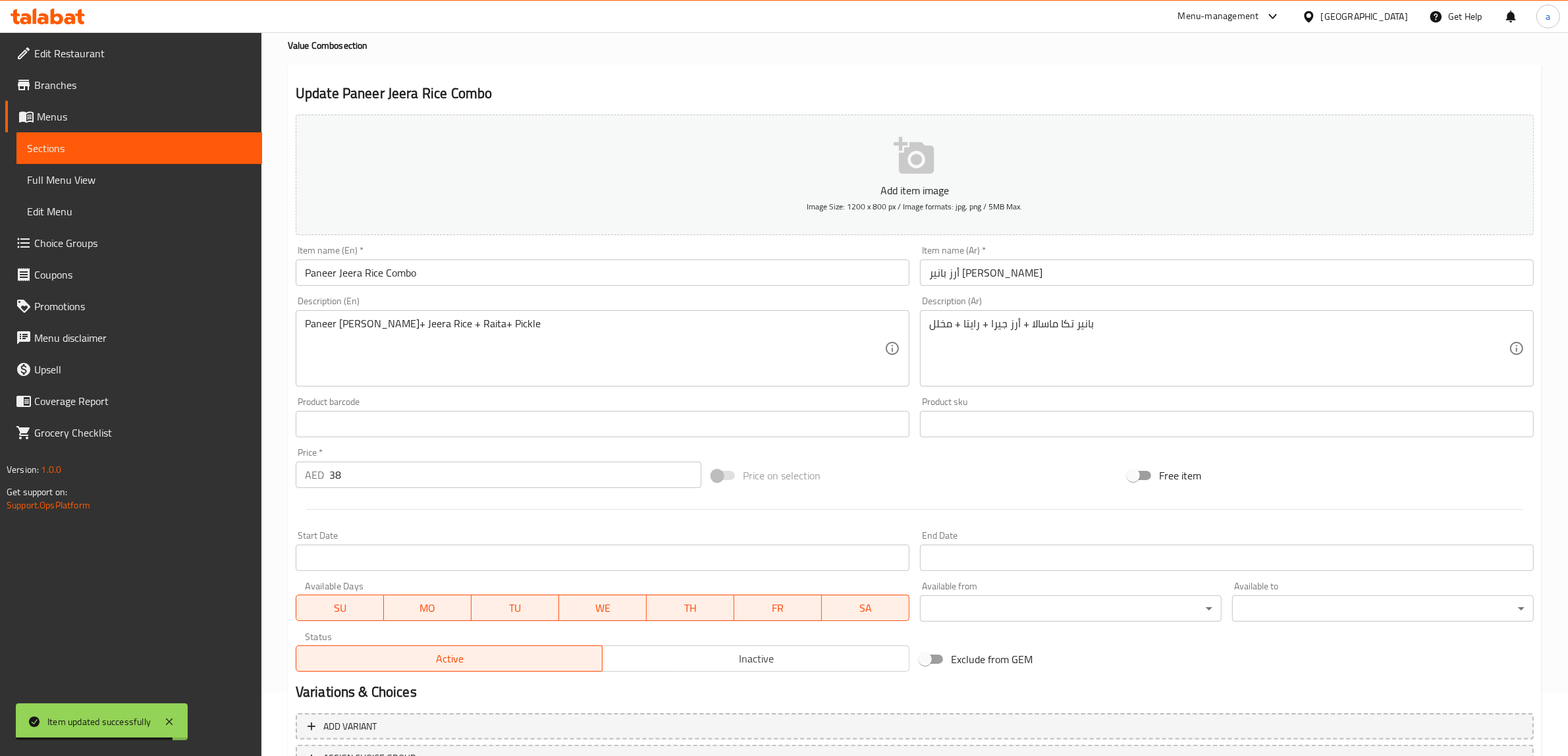
scroll to position [83, 0]
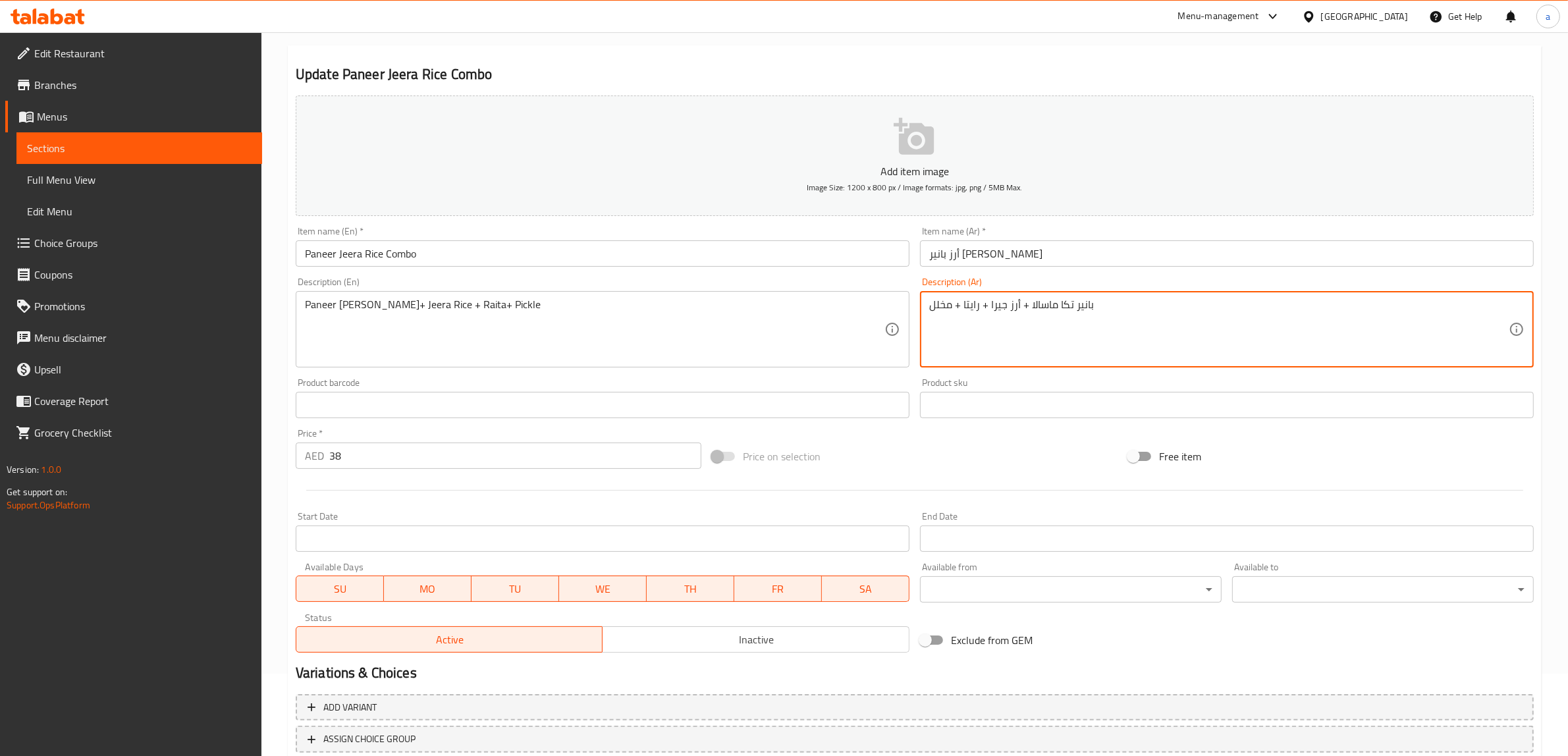
click at [945, 305] on textarea "بانير تكا ماسالا + أرز جيرا + رايتا + مخلل" at bounding box center [1219, 329] width 580 height 63
click at [945, 305] on textarea "بانير تكا ماسالا + أرز جيرا + رايتا + مخلل" at bounding box center [1219, 329] width 580 height 63
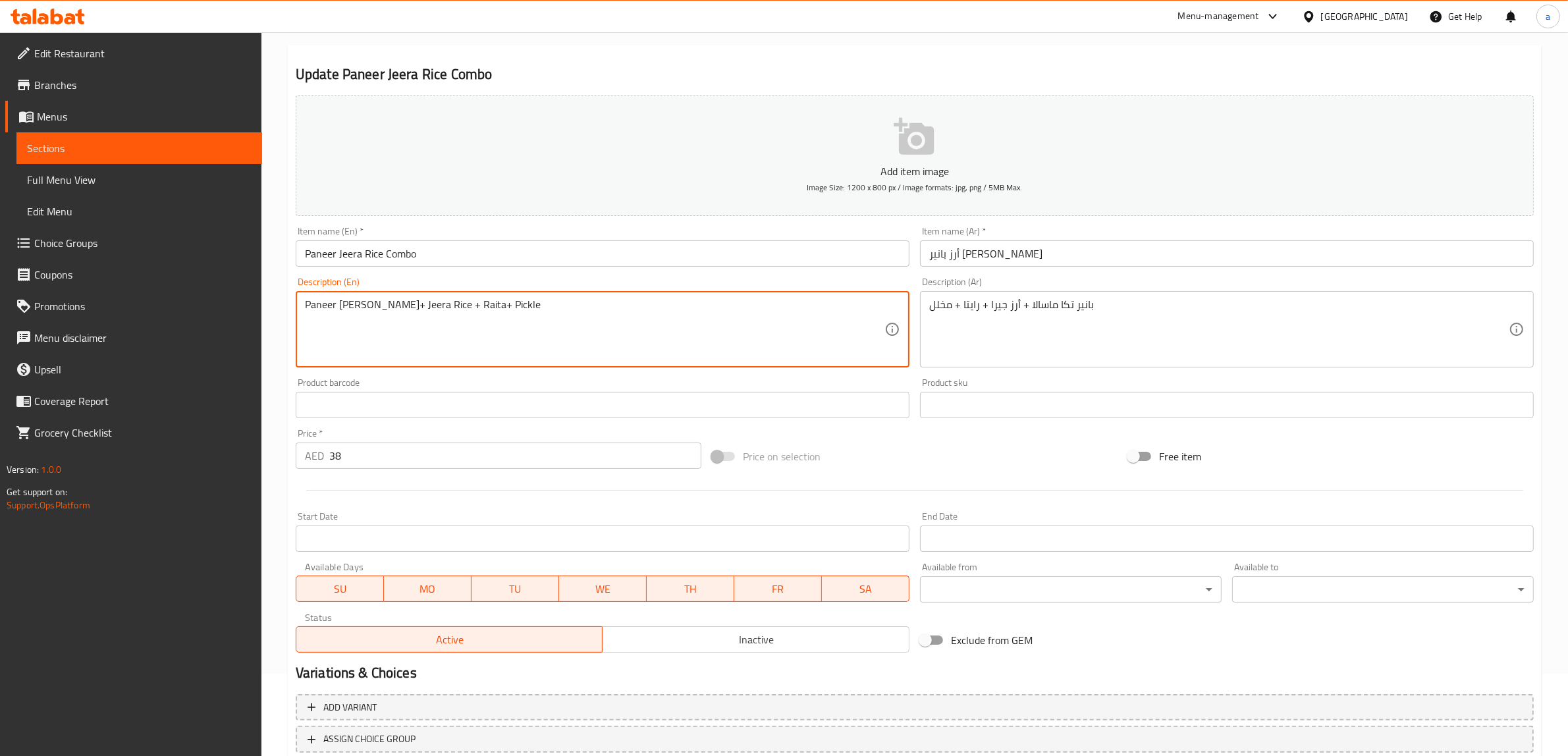
click at [636, 340] on textarea "Paneer [PERSON_NAME]+ Jeera Rice + Raita+ Pickle" at bounding box center [594, 329] width 580 height 63
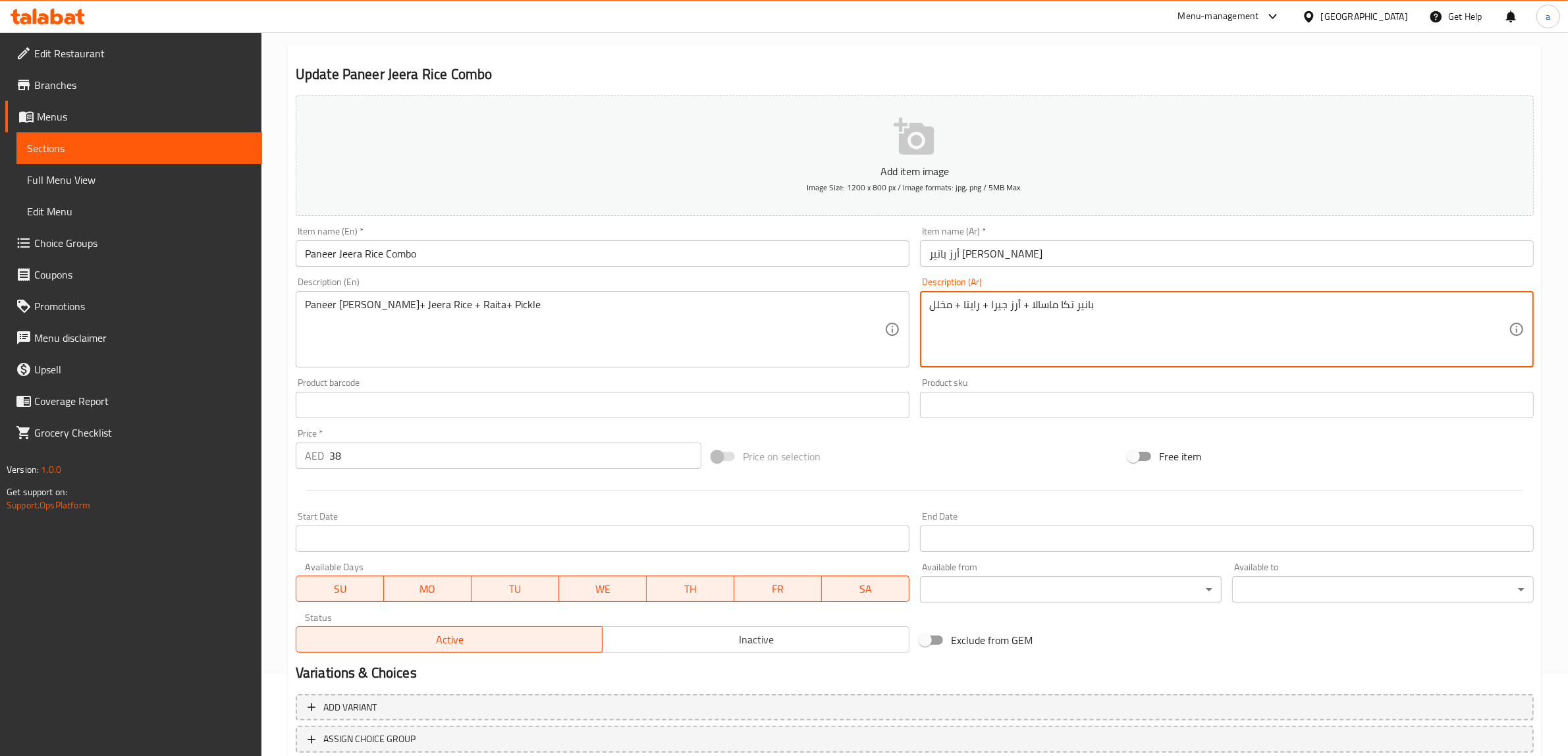
click at [1065, 320] on textarea "بانير تكا ماسالا + أرز جيرا + رايتا + مخلل" at bounding box center [1219, 329] width 580 height 63
click at [110, 140] on span "Sections" at bounding box center [139, 148] width 224 height 16
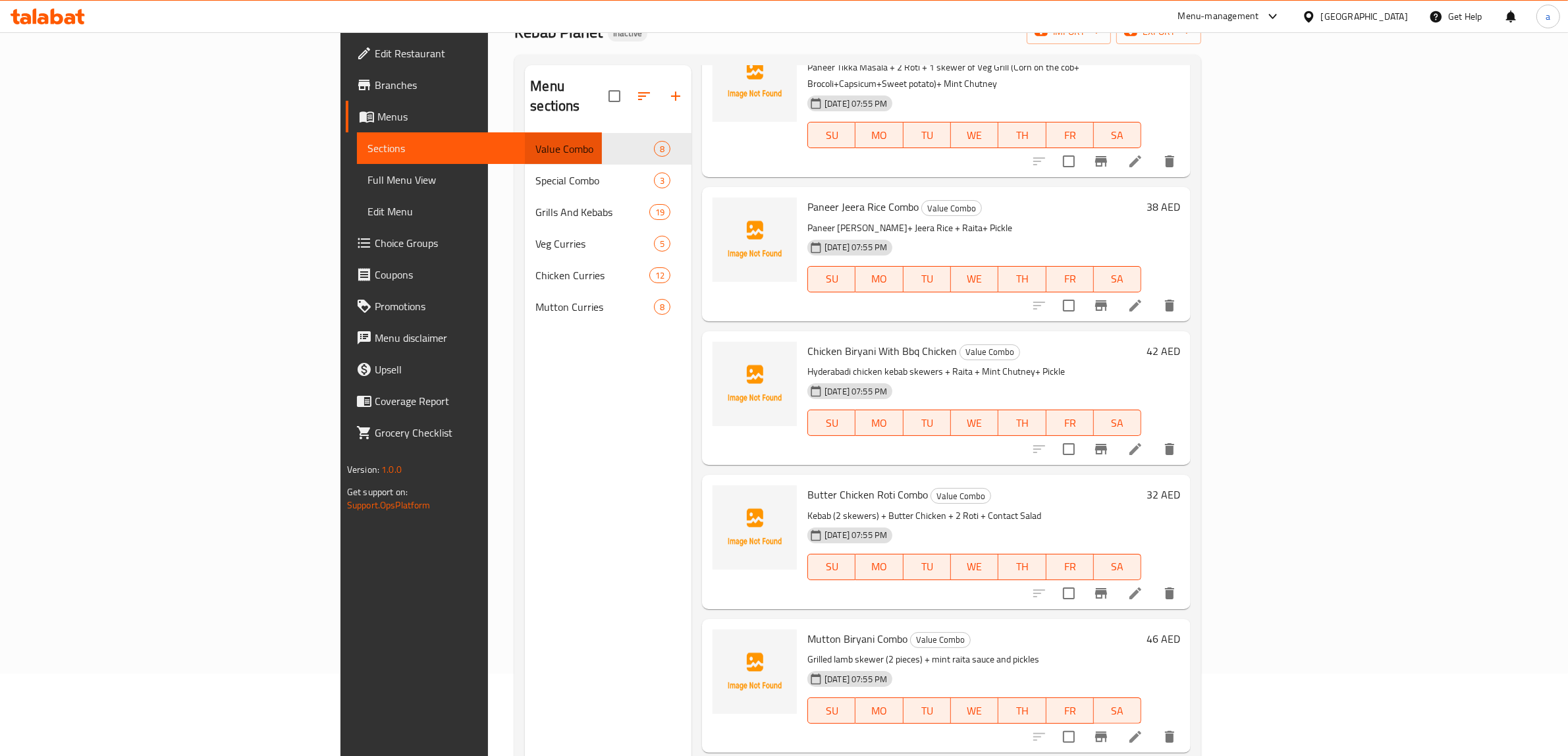
scroll to position [83, 0]
click at [1154, 436] on li at bounding box center [1135, 448] width 36 height 24
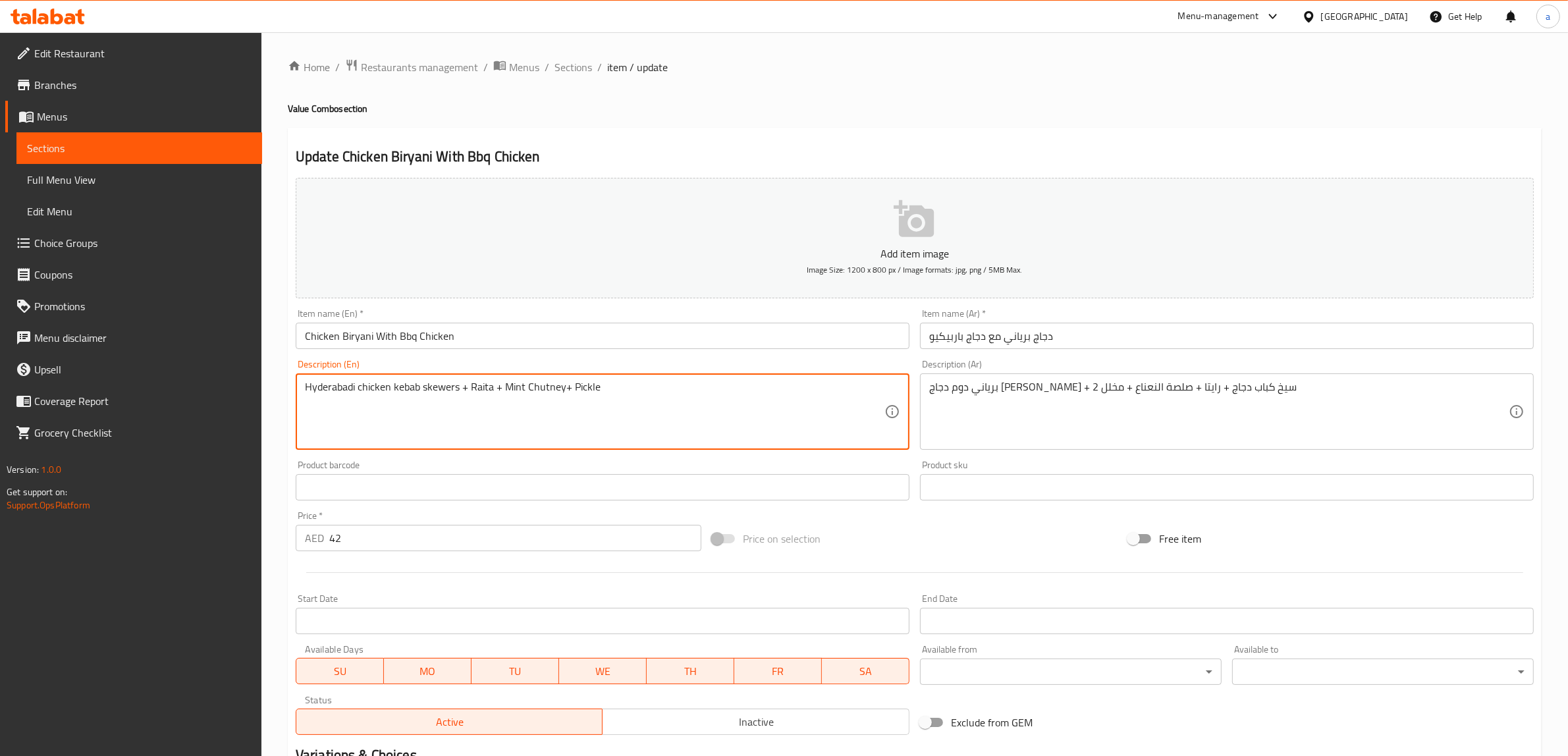
click at [768, 393] on textarea "Hyderabadi chicken kebab skewers + Raita + Mint Chutney+ Pickle" at bounding box center [594, 412] width 580 height 63
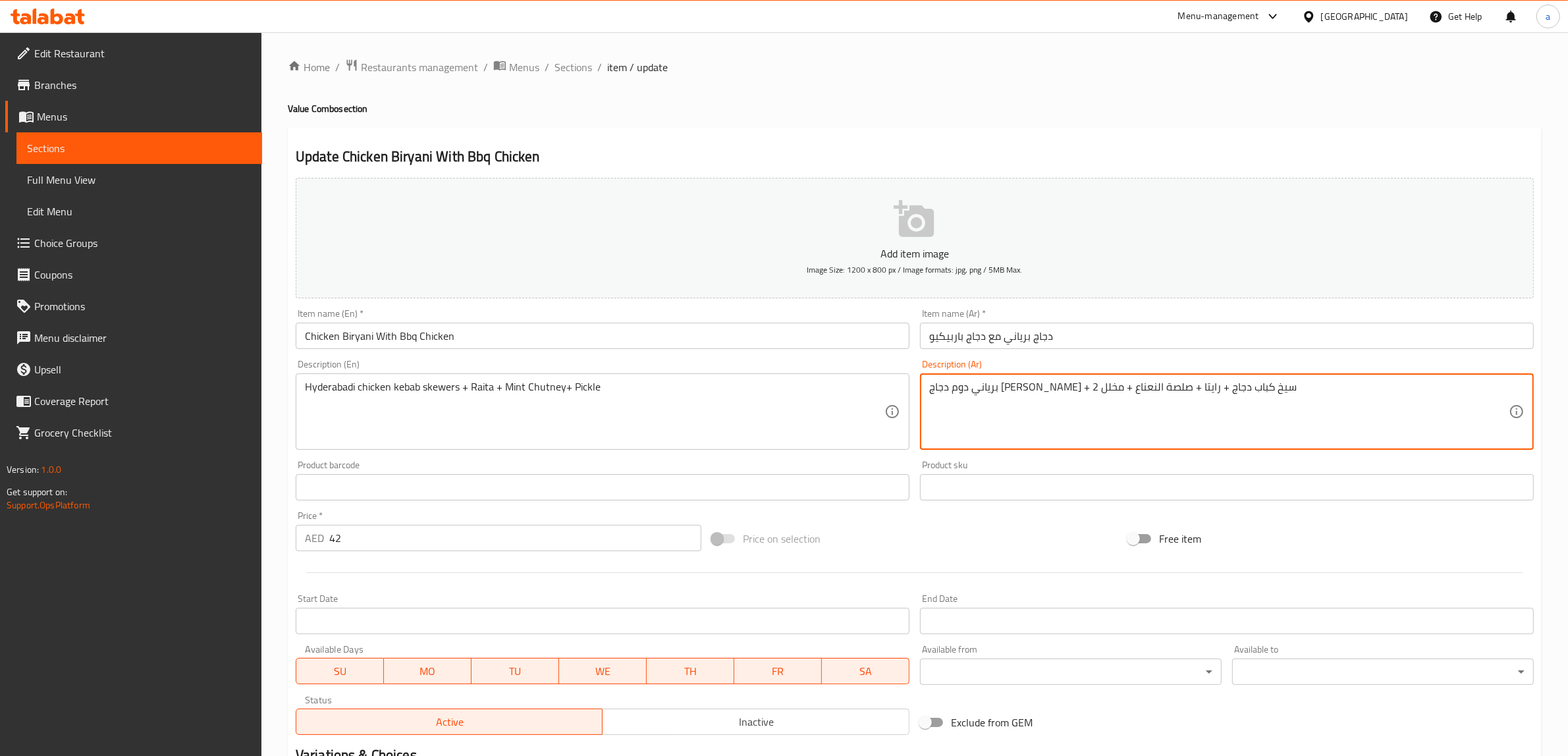
click at [1154, 432] on textarea "برياني دوم دجاج [PERSON_NAME] + 2 سيخ كباب دجاج + رايتا + صلصة النعناع + مخلل" at bounding box center [1219, 412] width 580 height 63
paste textarea "جاج حيدر آبادي دوم + 2 سيخ كباب دجاج + رايتا + صلصة النعناع وال"
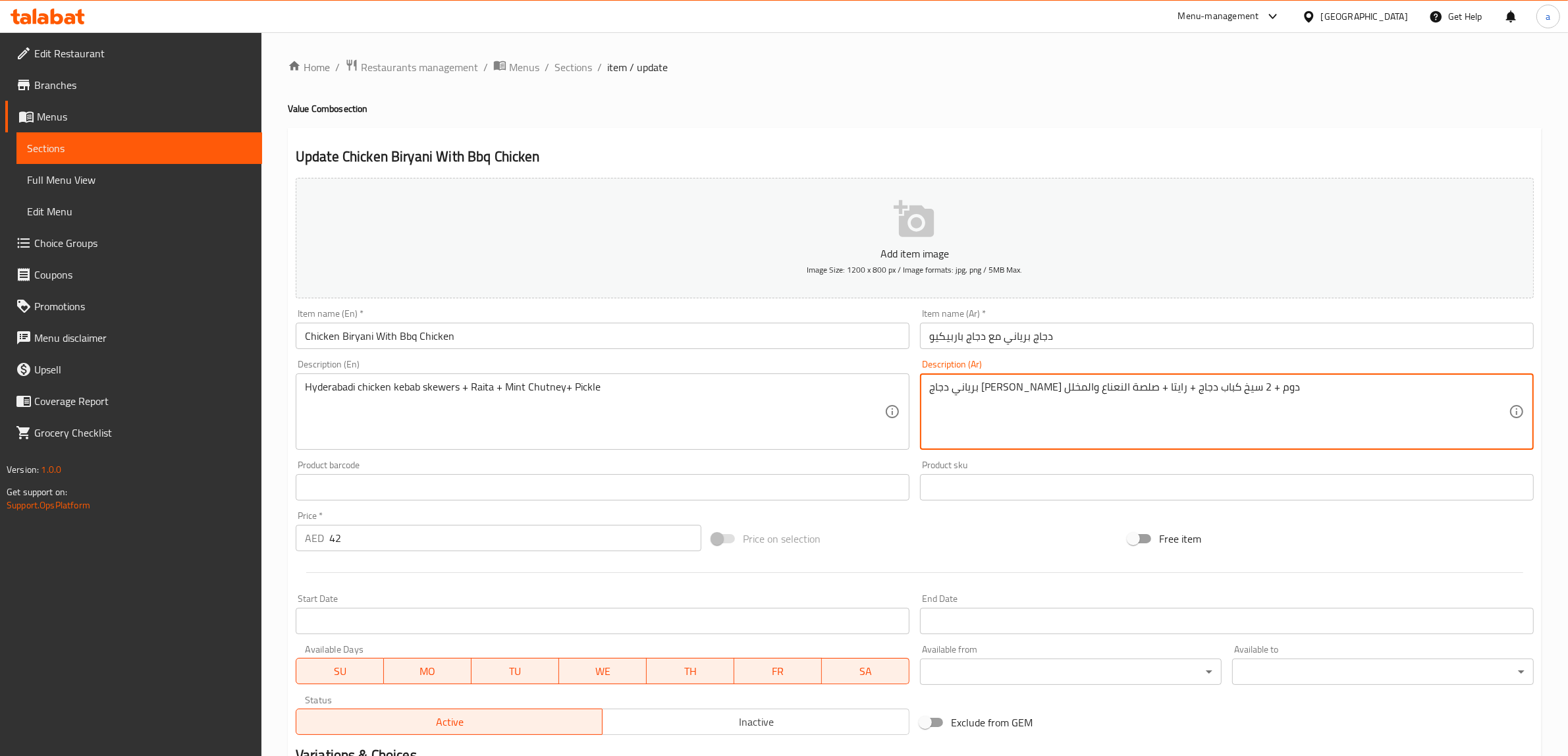
type textarea "برياني دوم دجاج [PERSON_NAME] + 2 سيخ كباب دجاج + رايتا + صلصة النعناع + مخلل"
click at [134, 148] on span "Sections" at bounding box center [139, 148] width 224 height 16
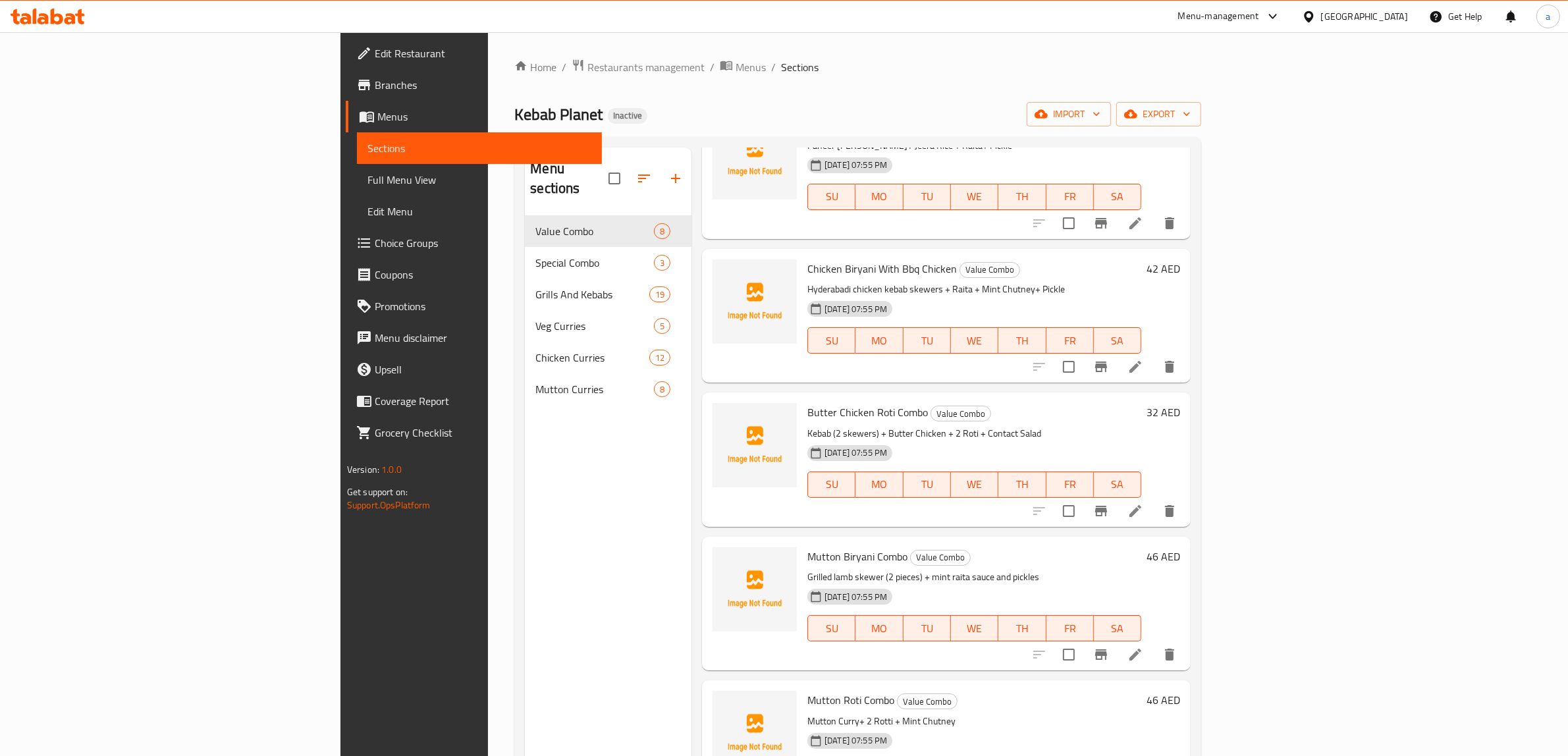
scroll to position [247, 0]
click at [1143, 502] on icon at bounding box center [1135, 510] width 16 height 16
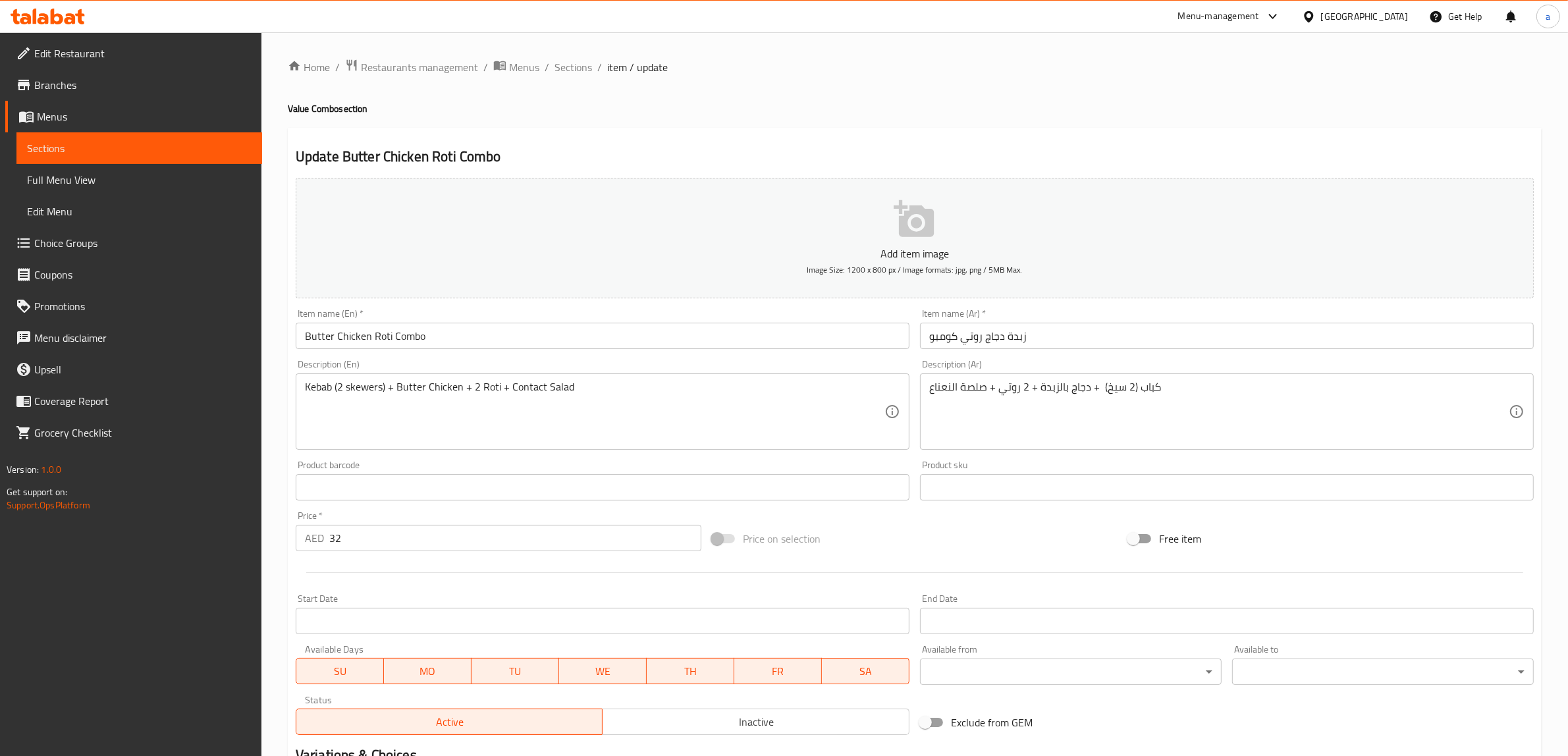
click at [140, 145] on span "Sections" at bounding box center [139, 148] width 224 height 16
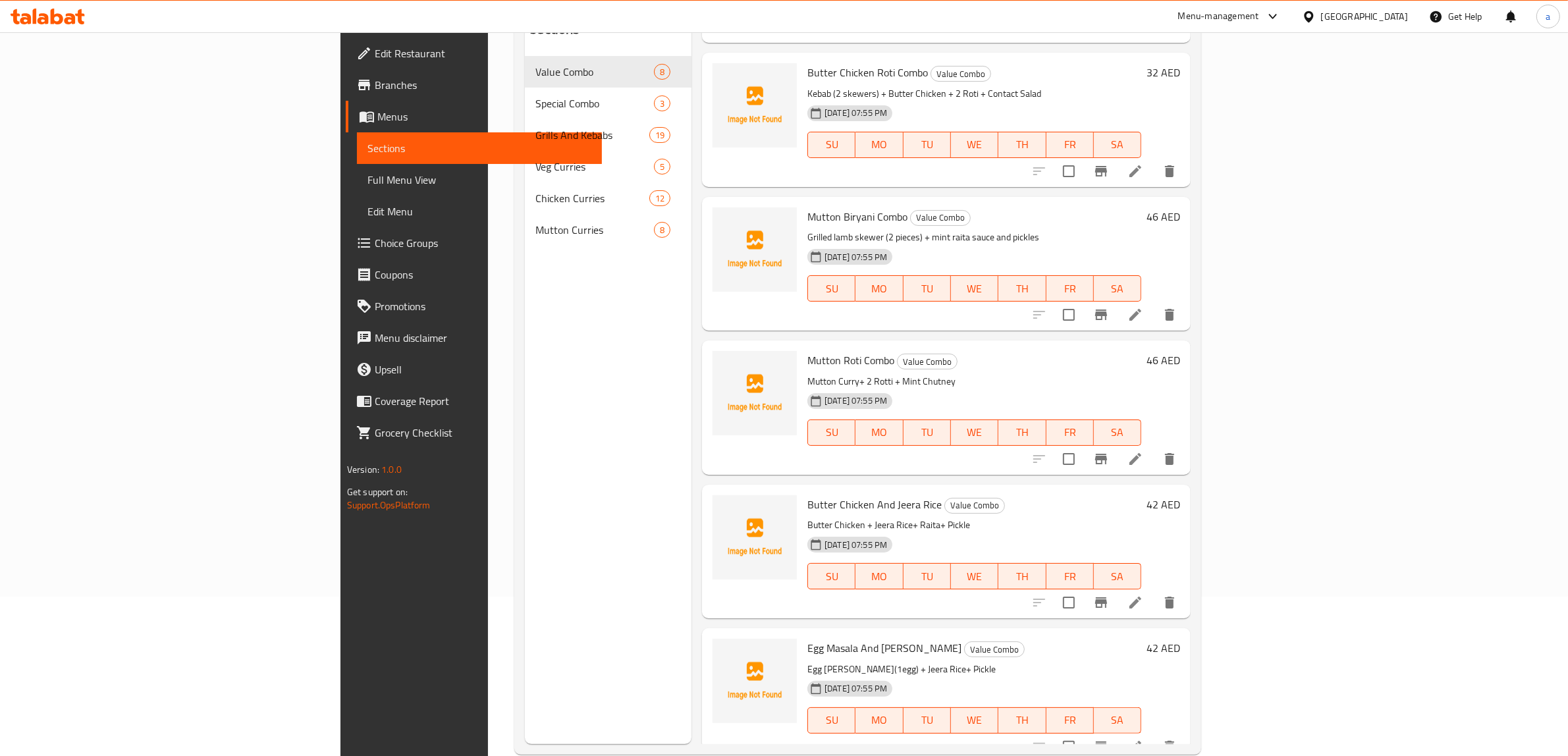
scroll to position [185, 0]
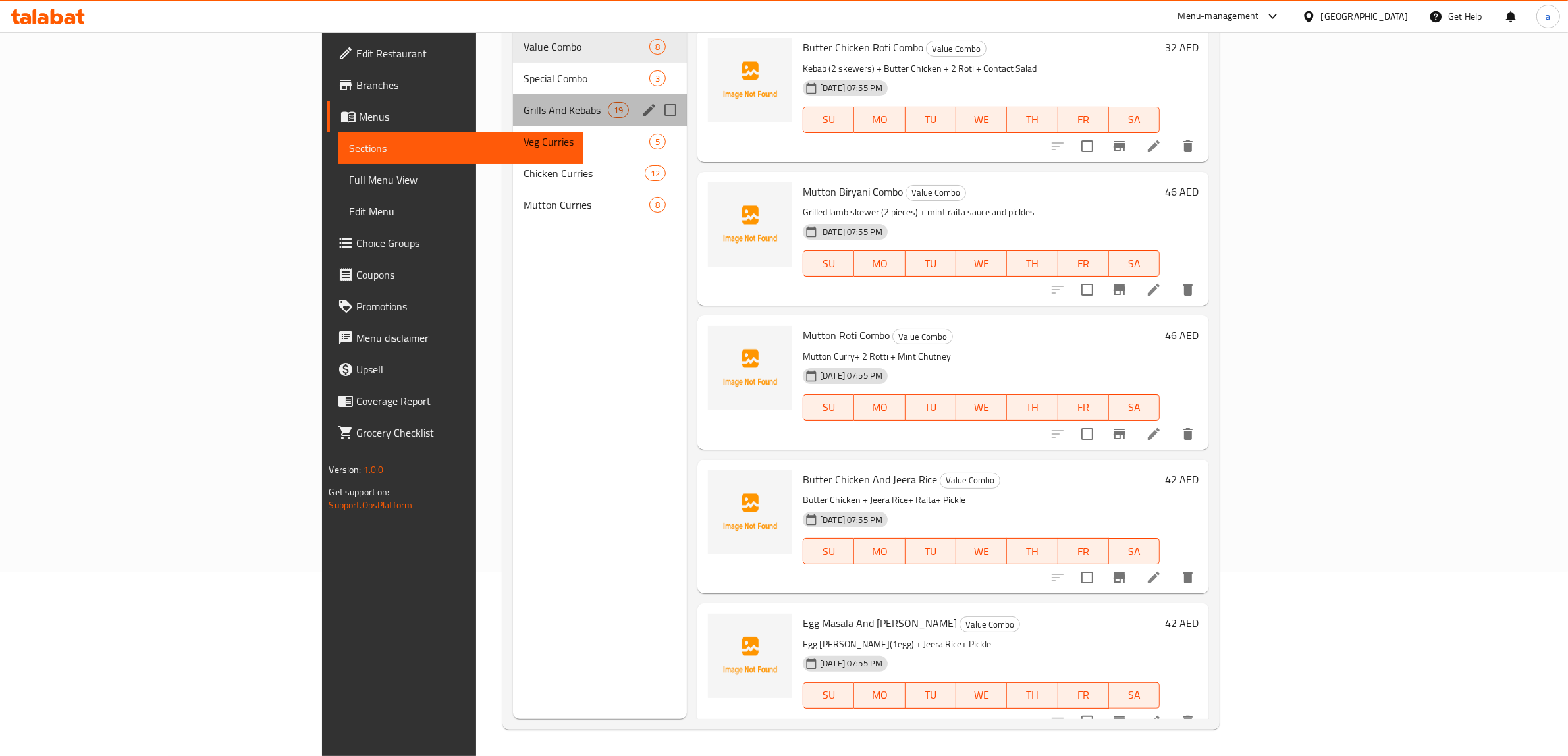
click at [523, 102] on span "Grills And Kebabs" at bounding box center [565, 110] width 84 height 16
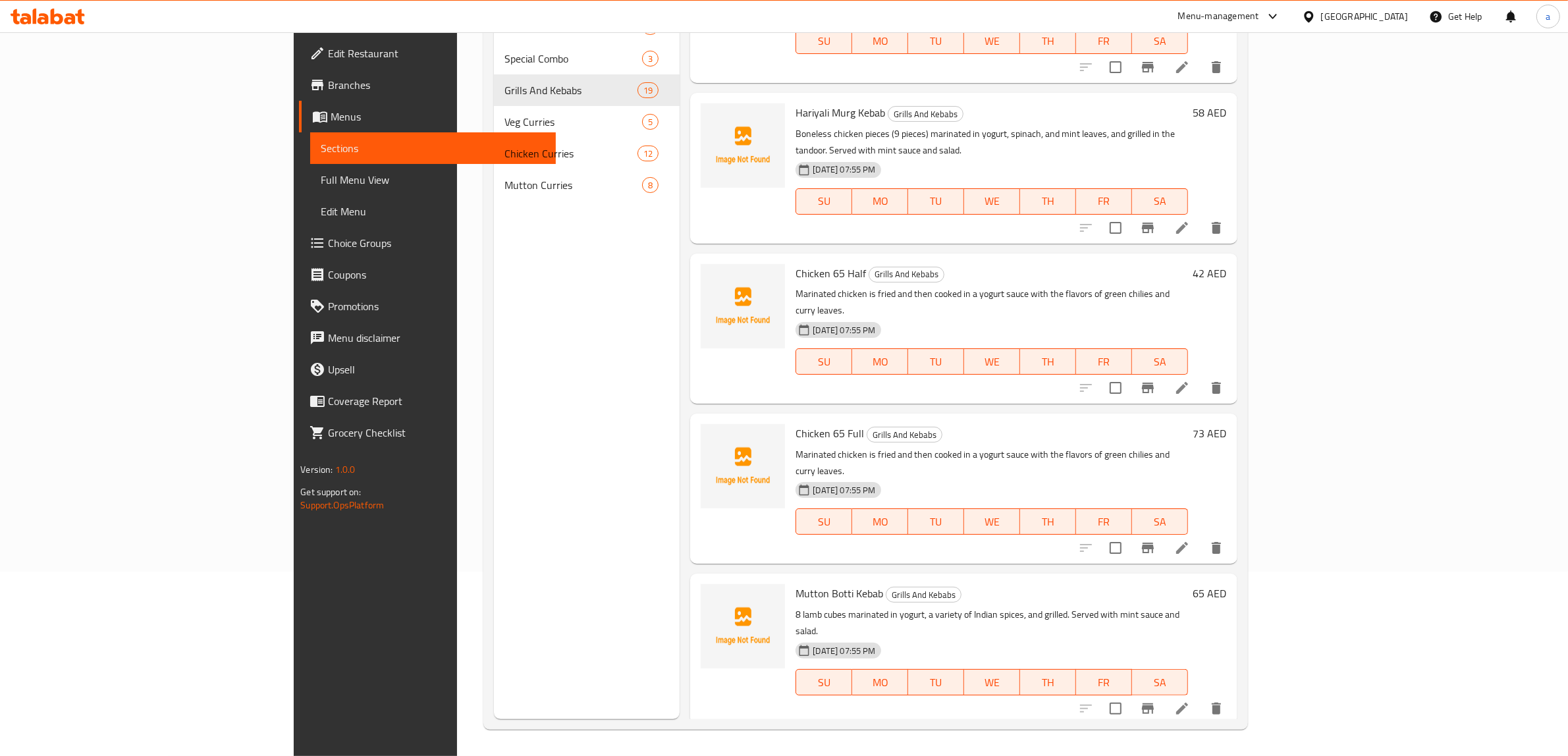
scroll to position [591, 0]
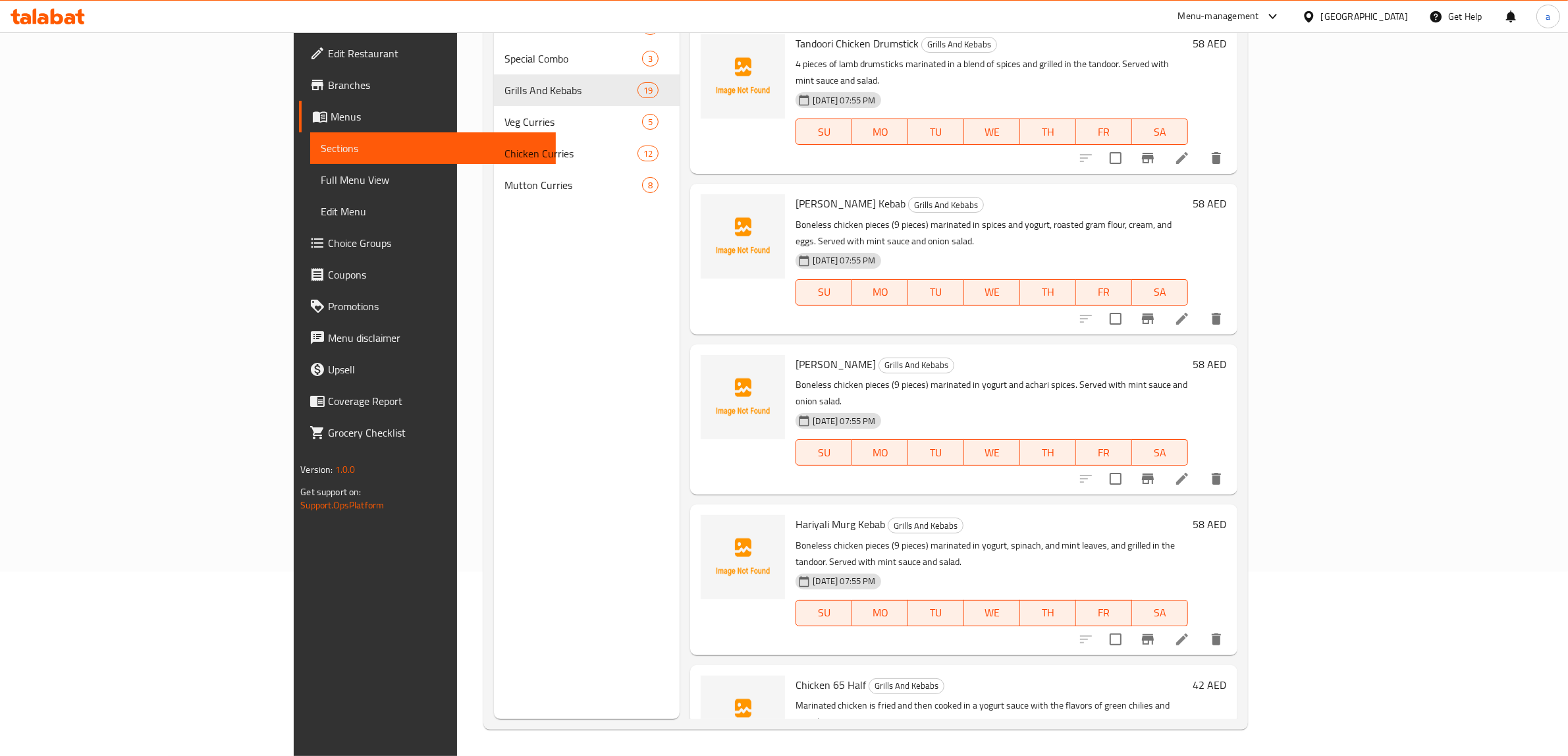
click at [320, 178] on span "Full Menu View" at bounding box center [432, 180] width 224 height 16
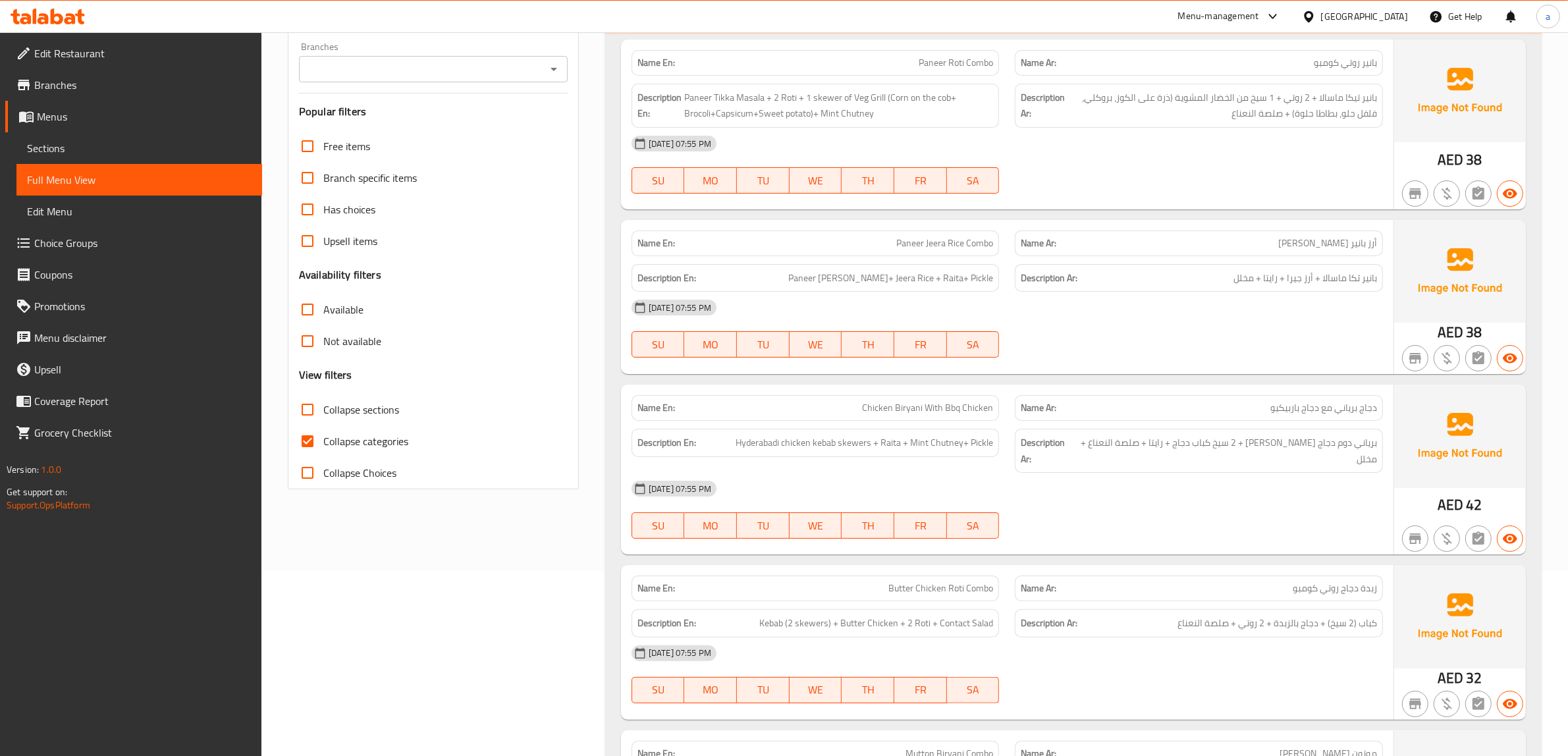
click at [393, 446] on span "Collapse categories" at bounding box center [366, 441] width 85 height 16
click at [324, 446] on input "Collapse categories" at bounding box center [308, 441] width 32 height 32
checkbox input "false"
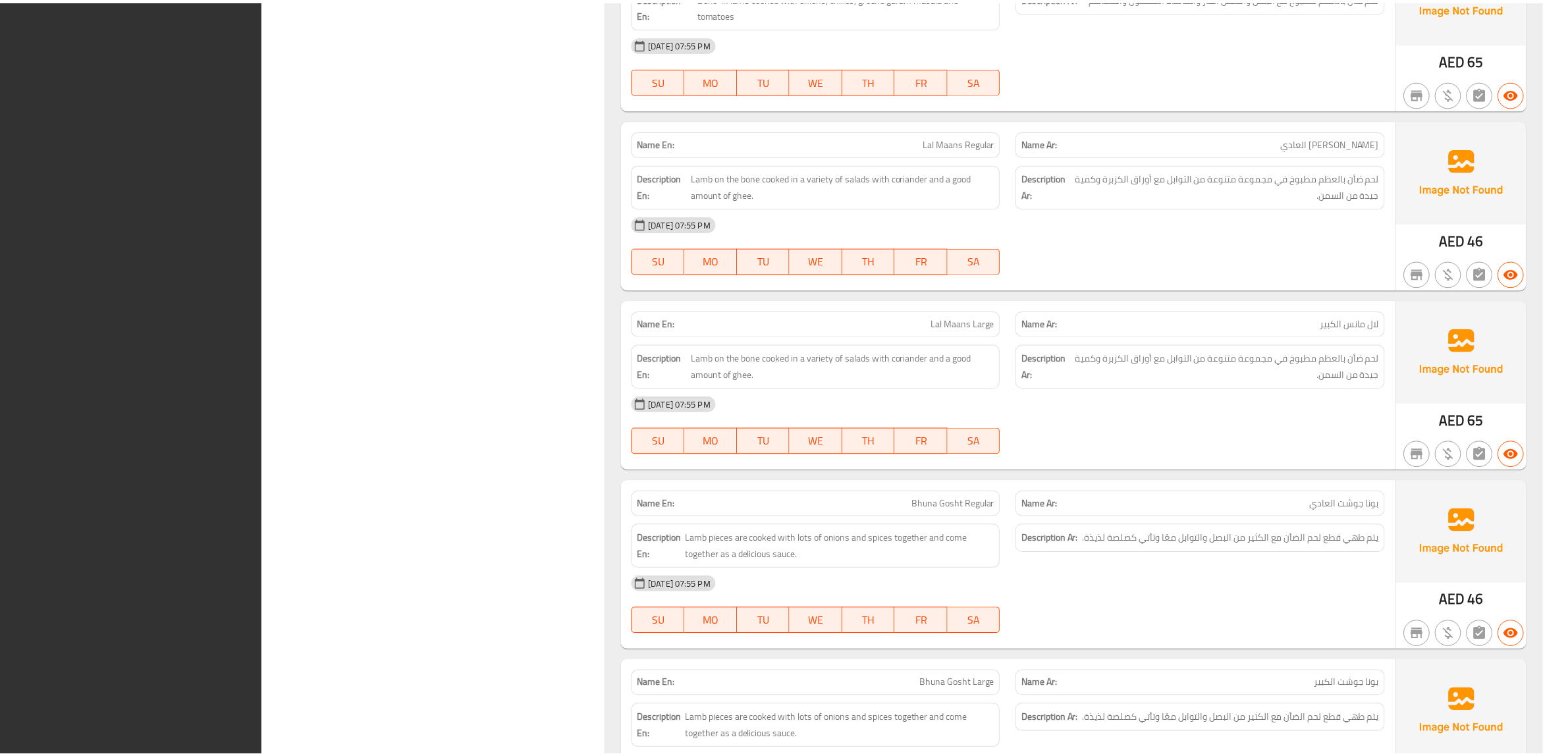
scroll to position [9780, 0]
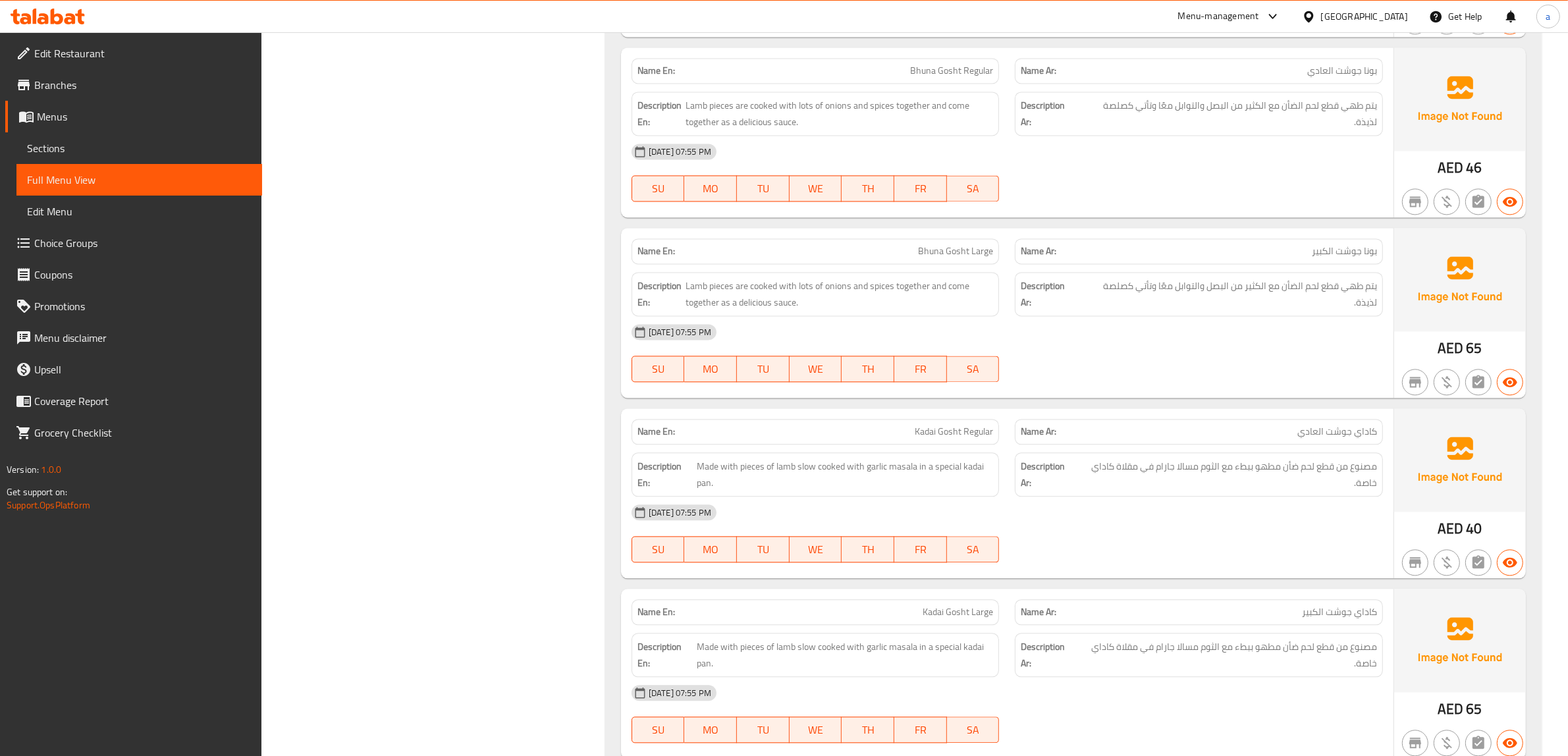
click at [165, 104] on link "Menus" at bounding box center [134, 117] width 257 height 32
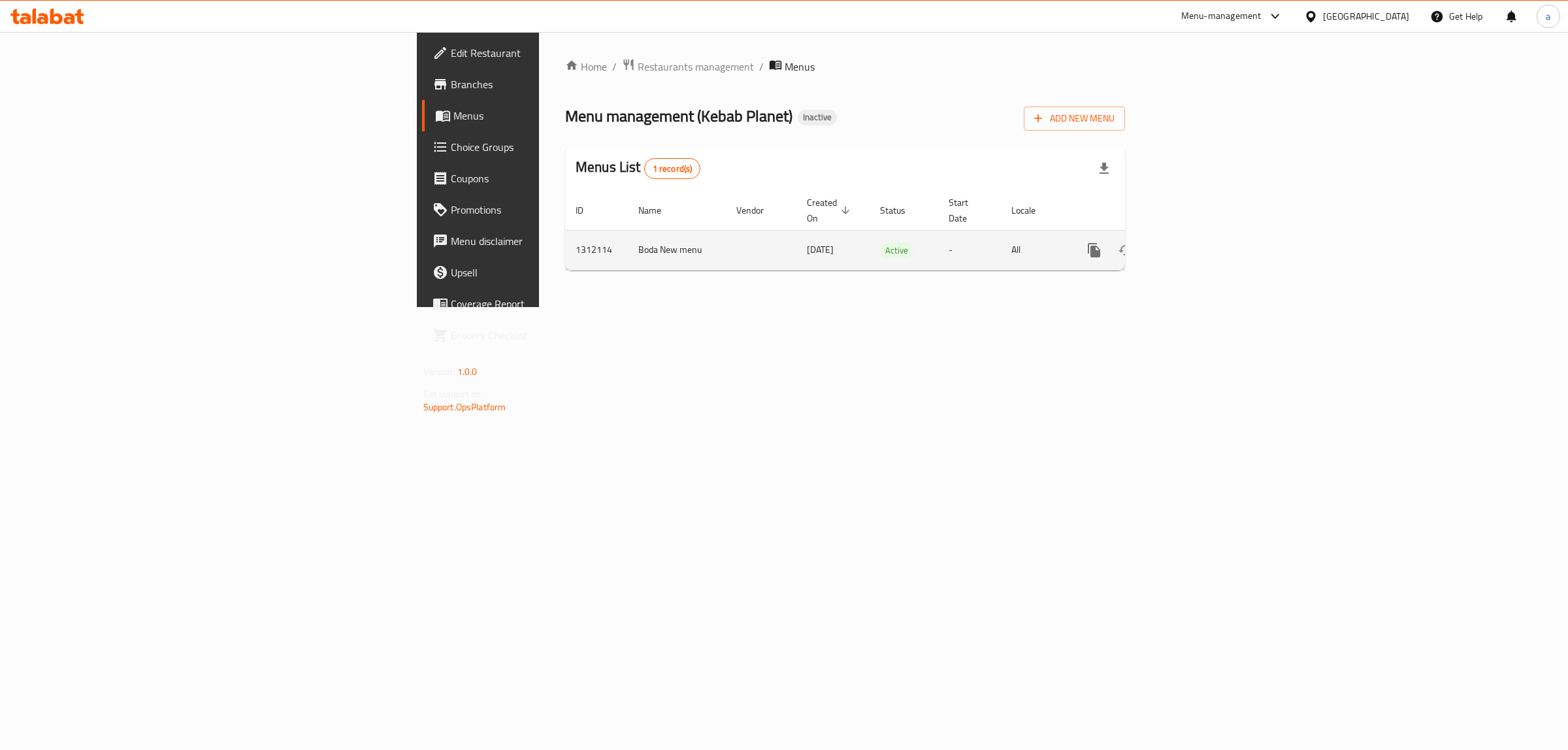
click at [628, 243] on td "Boda New menu" at bounding box center [677, 249] width 98 height 40
click at [1204, 241] on link "enhanced table" at bounding box center [1188, 250] width 31 height 31
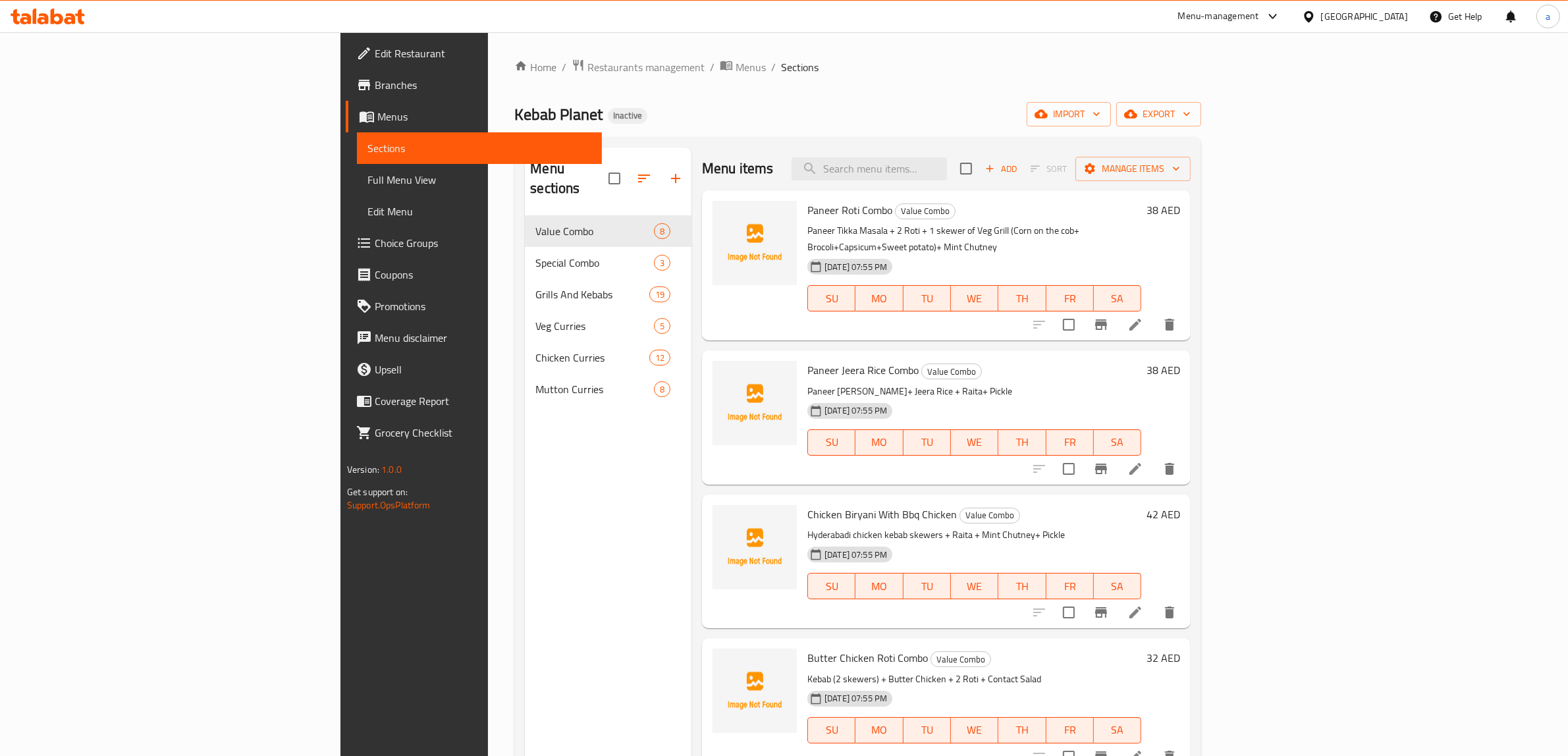
click at [346, 63] on link "Edit Restaurant" at bounding box center [474, 53] width 257 height 32
